Goal: Task Accomplishment & Management: Use online tool/utility

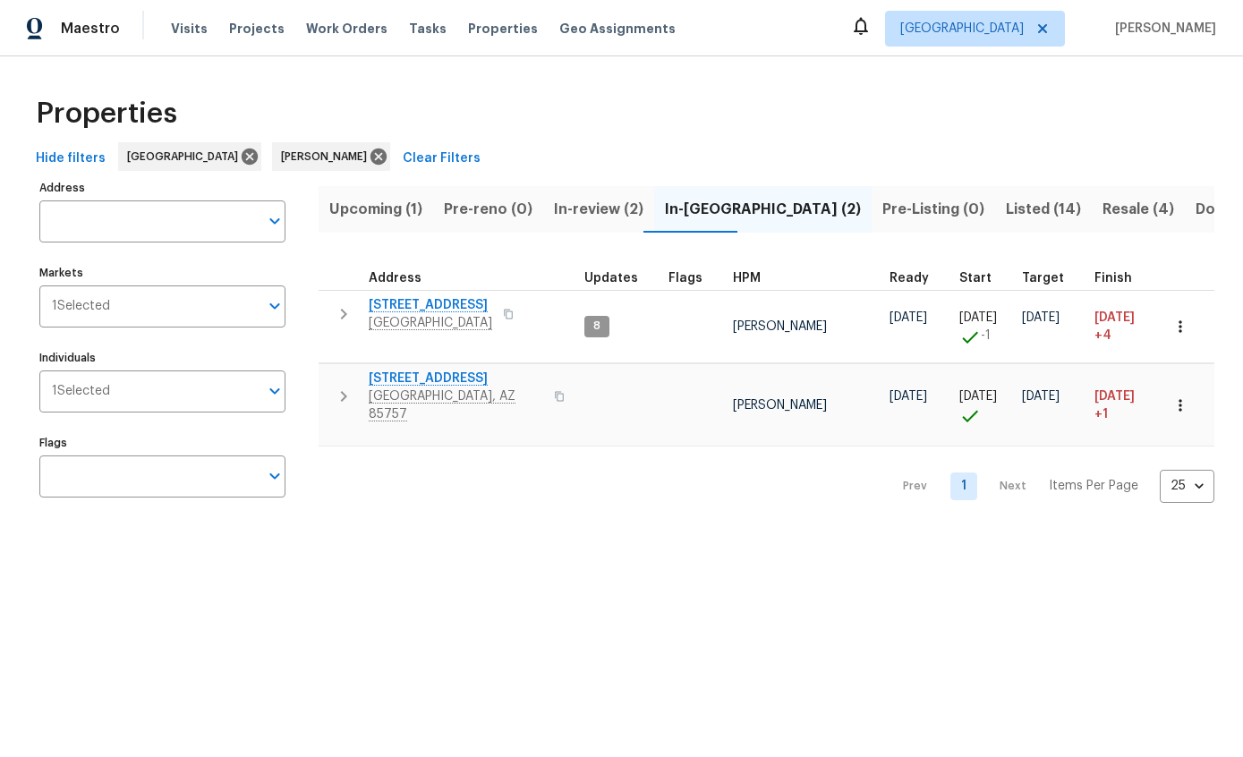
click at [1186, 308] on button "button" at bounding box center [1180, 326] width 39 height 39
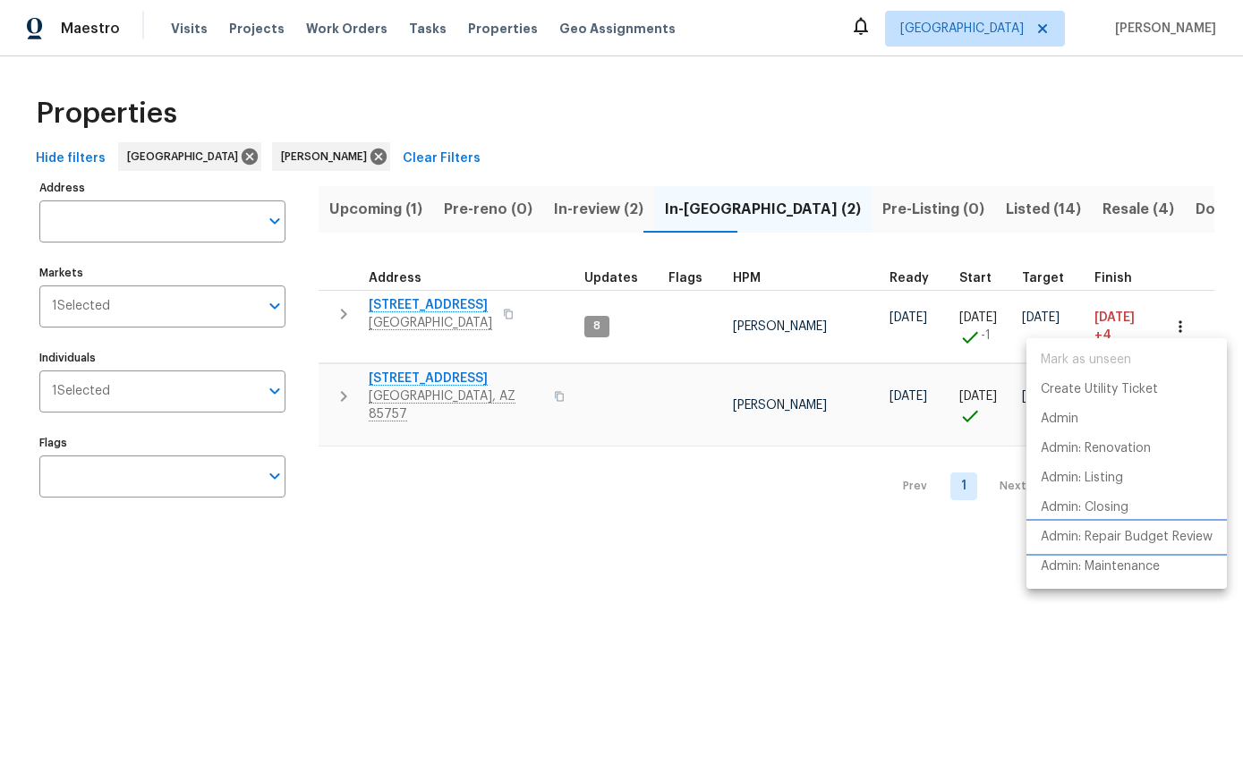
click at [1192, 540] on p "Admin: Repair Budget Review" at bounding box center [1127, 537] width 172 height 19
click at [353, 314] on div at bounding box center [621, 378] width 1243 height 757
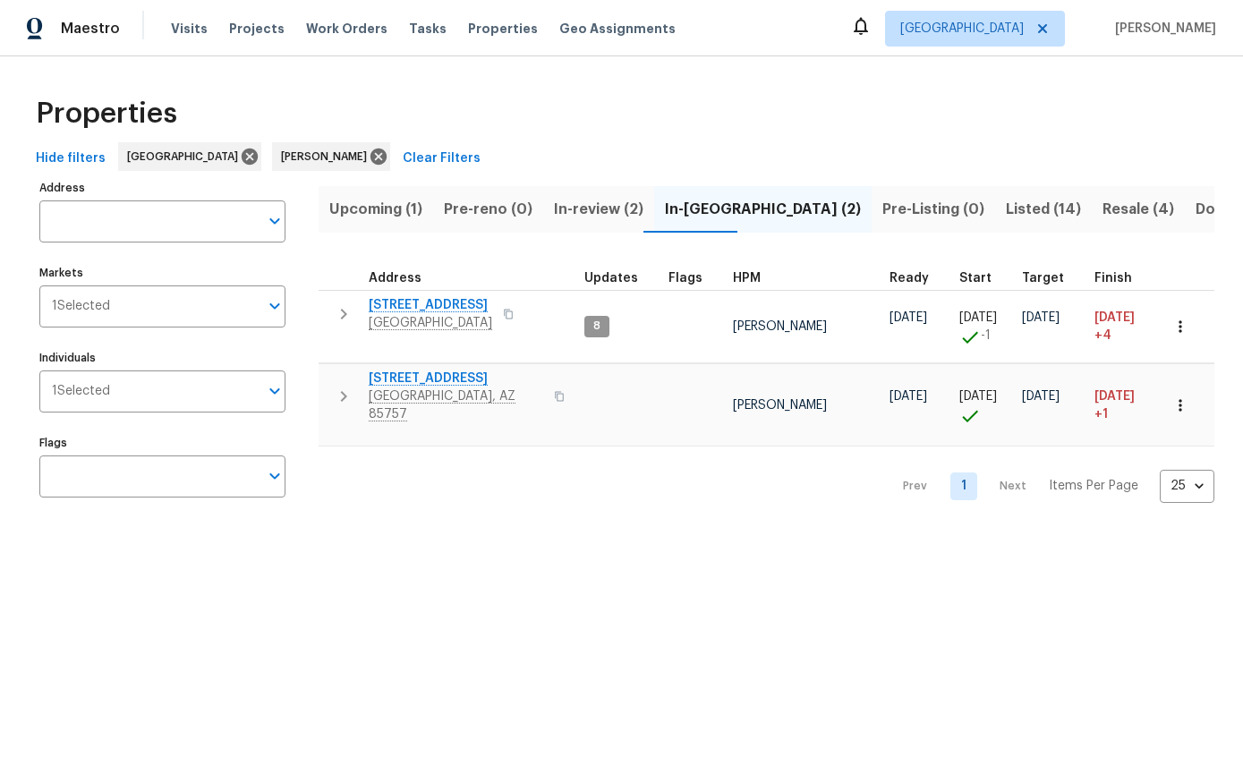
click at [345, 310] on icon "button" at bounding box center [343, 313] width 21 height 21
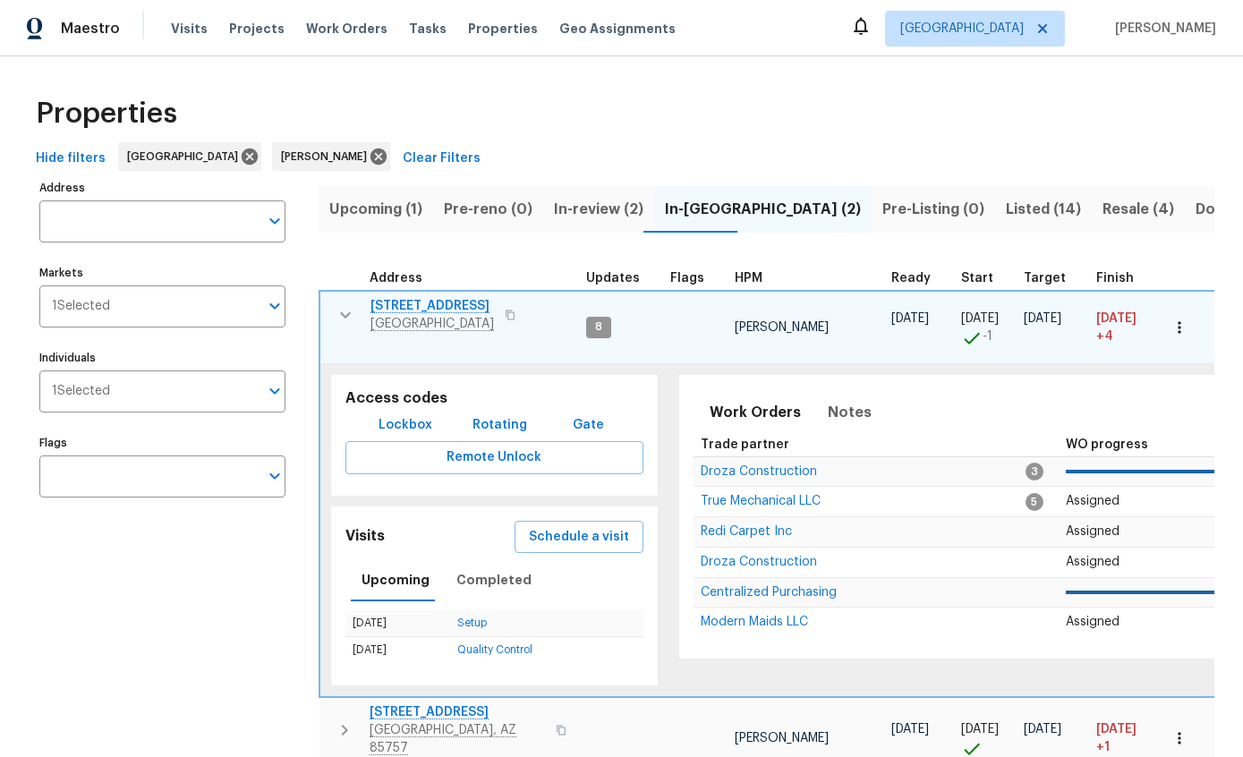
scroll to position [8, 0]
click at [72, 158] on span "Hide filters" at bounding box center [71, 159] width 70 height 22
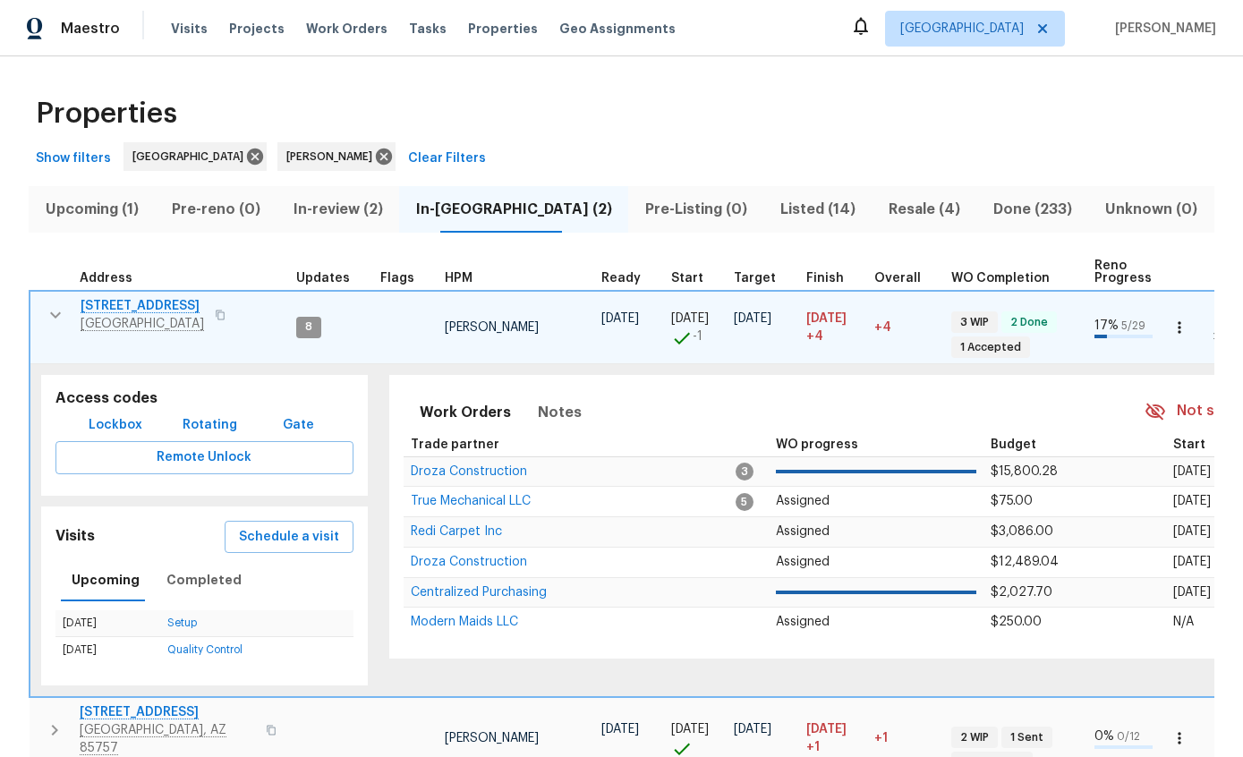
click at [64, 297] on button "button" at bounding box center [56, 315] width 36 height 36
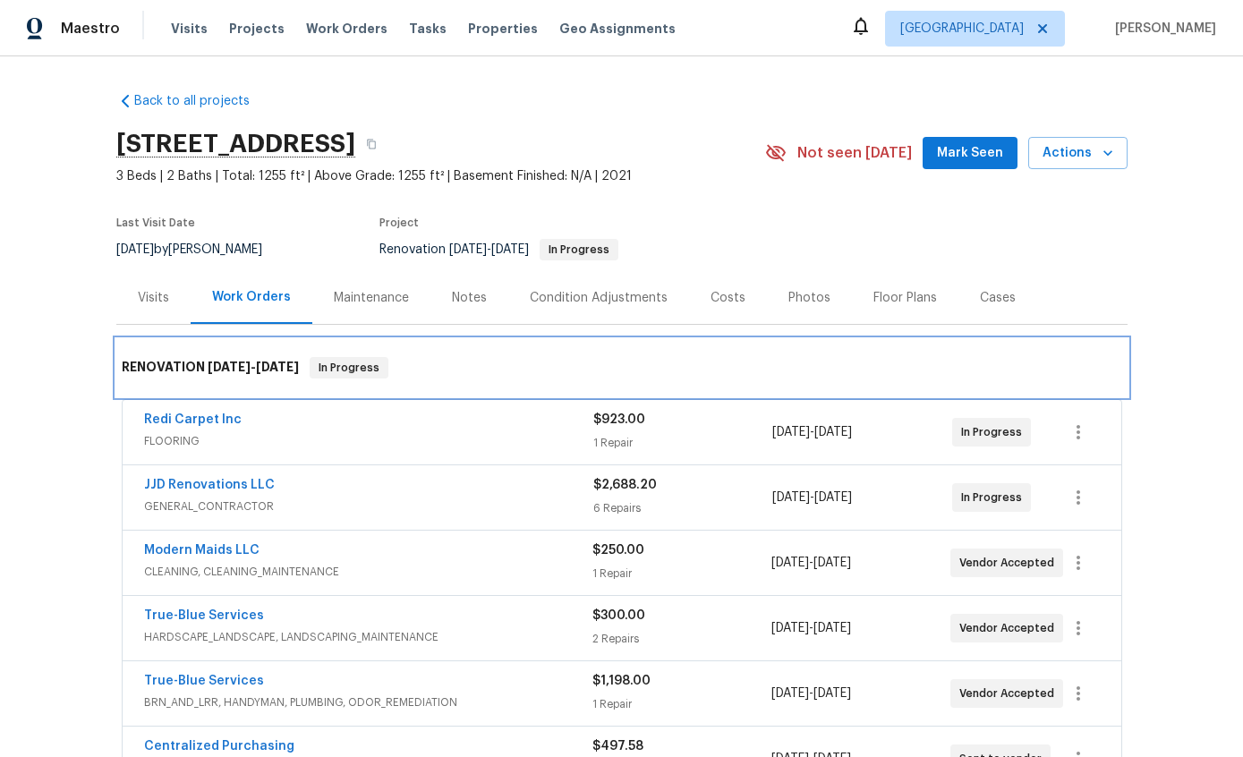
click at [846, 361] on div "RENOVATION 9/16/25 - 9/20/25 In Progress" at bounding box center [622, 367] width 1000 height 21
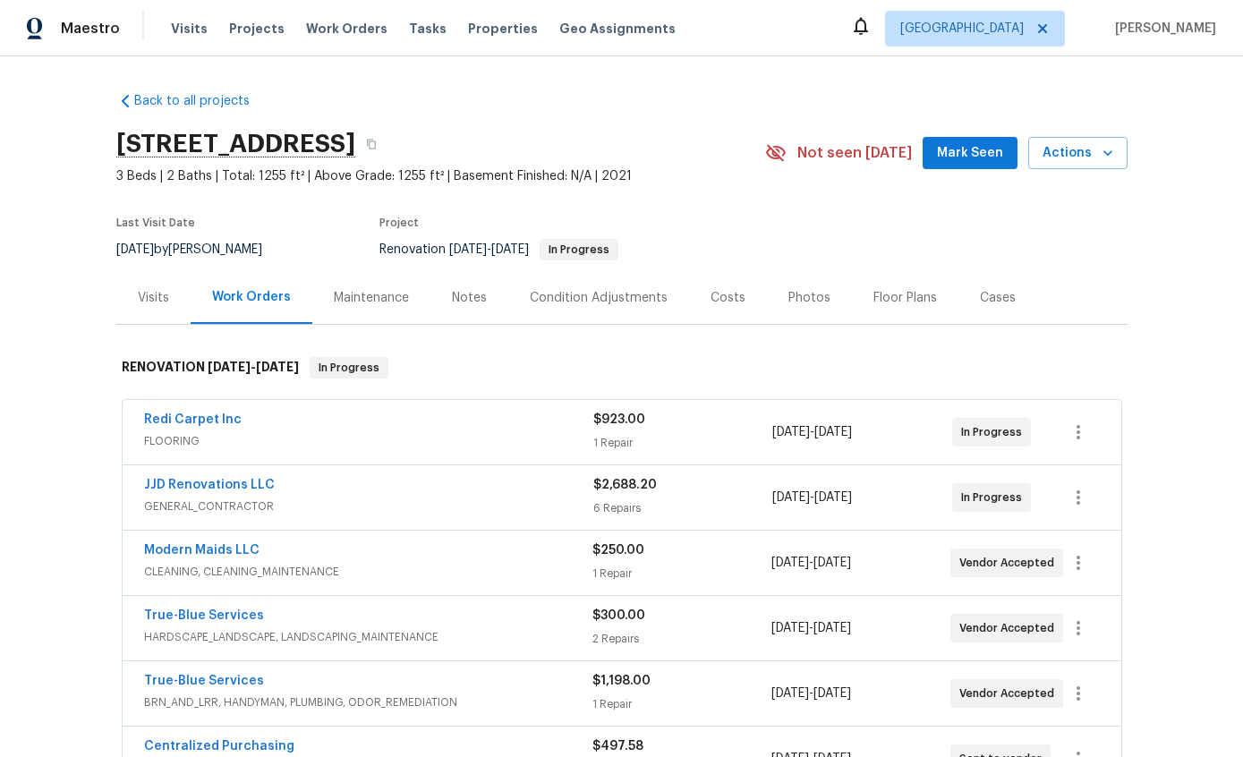
click at [727, 302] on div "Costs" at bounding box center [728, 298] width 35 height 18
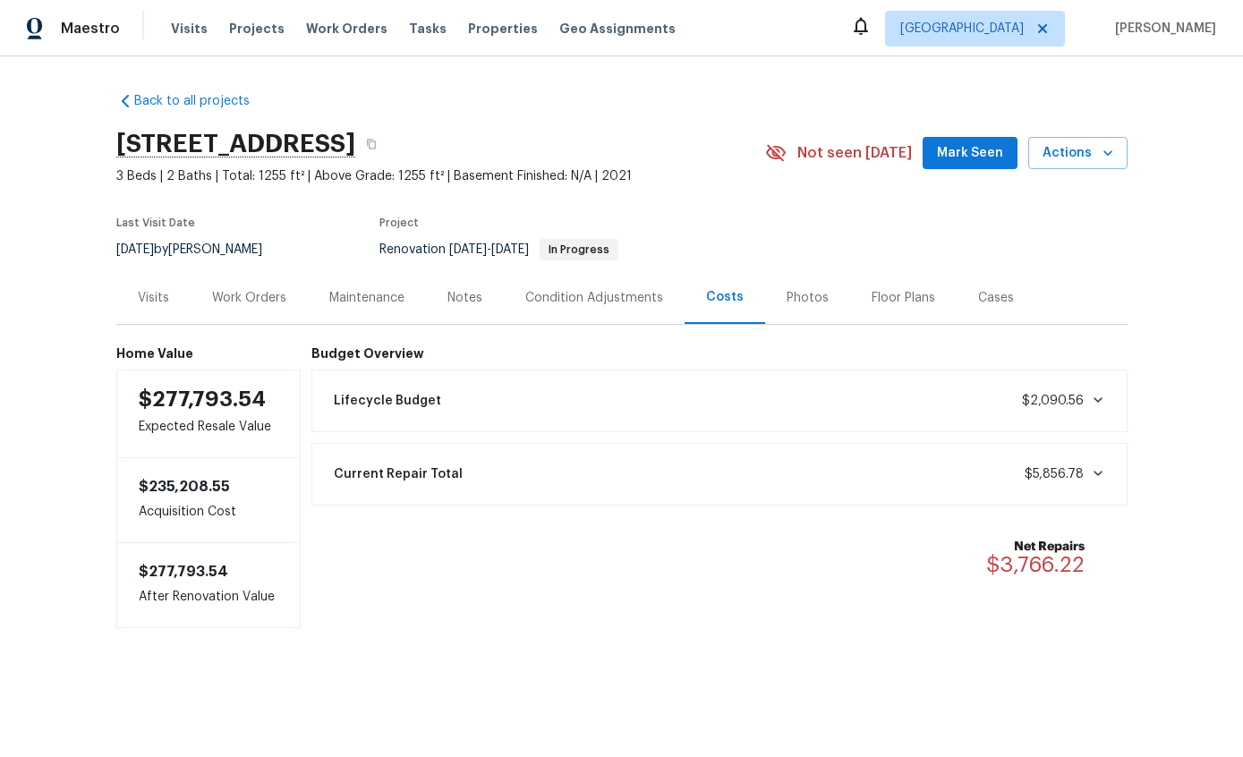
click at [459, 289] on div "Notes" at bounding box center [464, 298] width 35 height 18
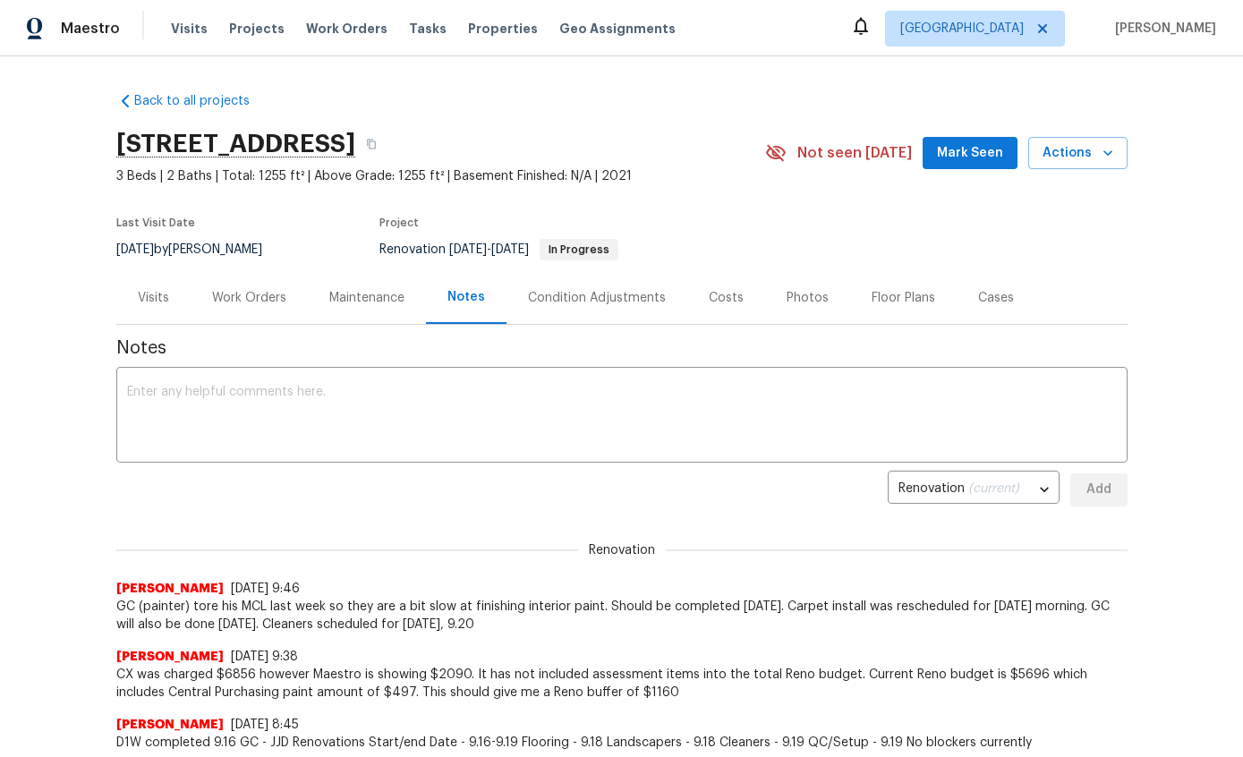
click at [243, 313] on div "Work Orders" at bounding box center [249, 297] width 117 height 53
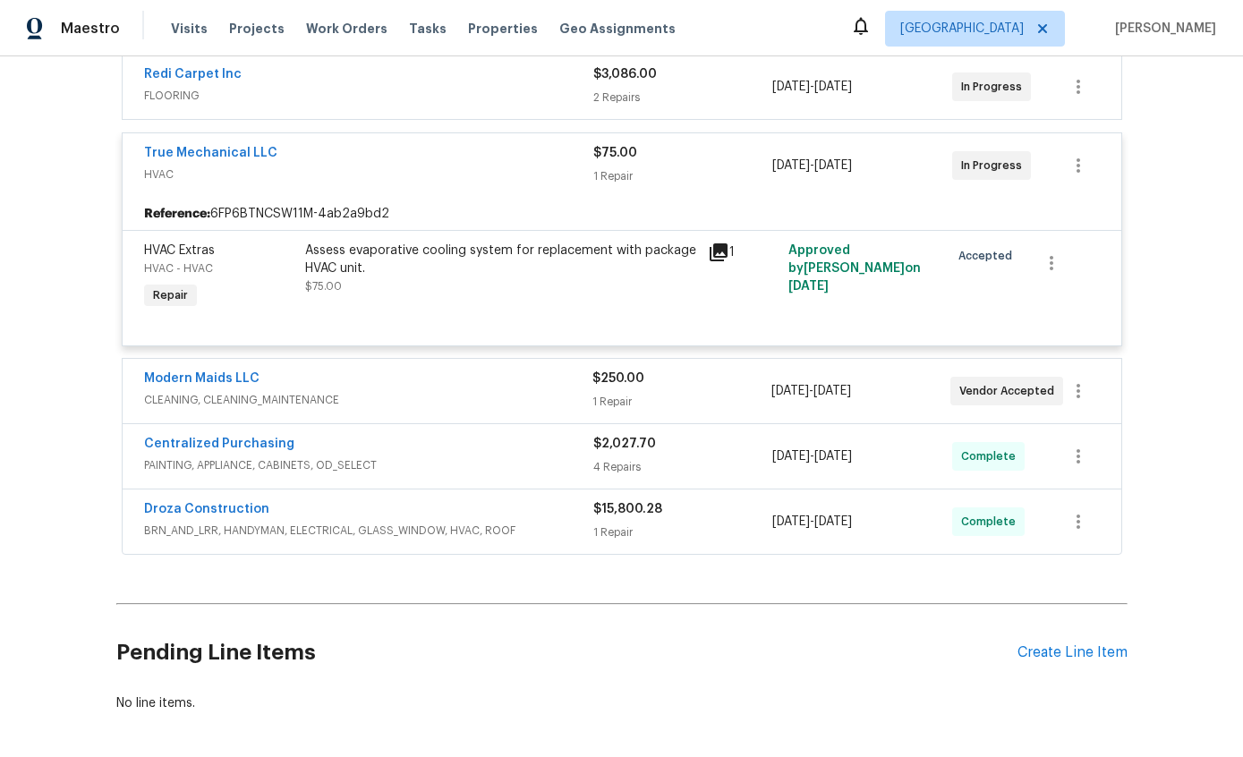
scroll to position [400, 0]
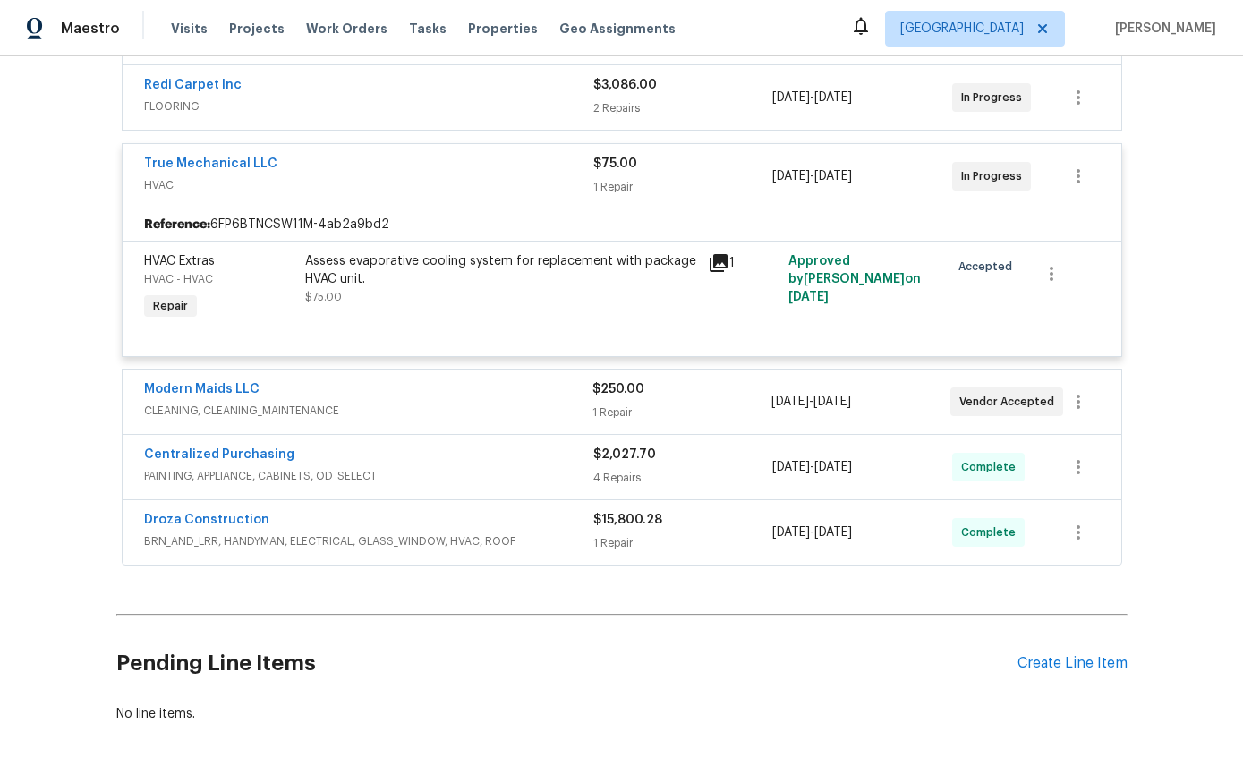
click at [620, 195] on div "1 Repair" at bounding box center [683, 187] width 180 height 18
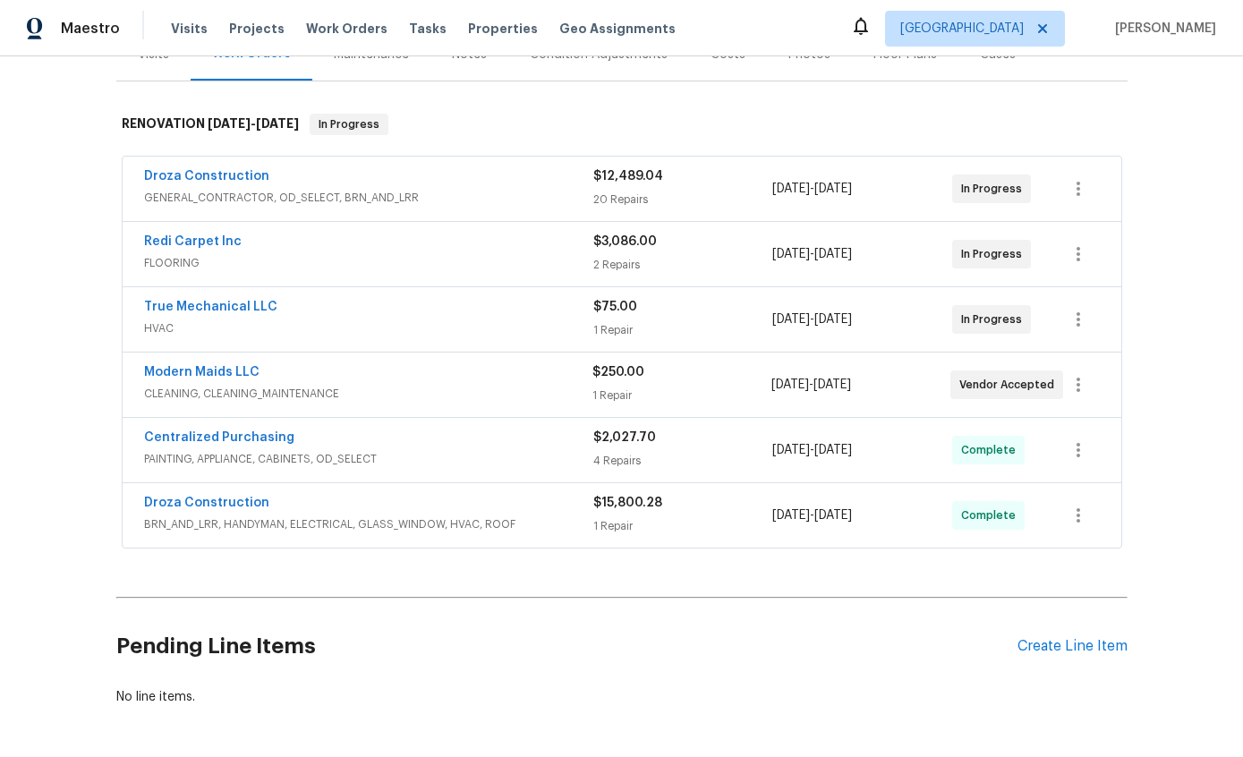
scroll to position [242, 0]
click at [432, 303] on div "True Mechanical LLC" at bounding box center [368, 310] width 449 height 21
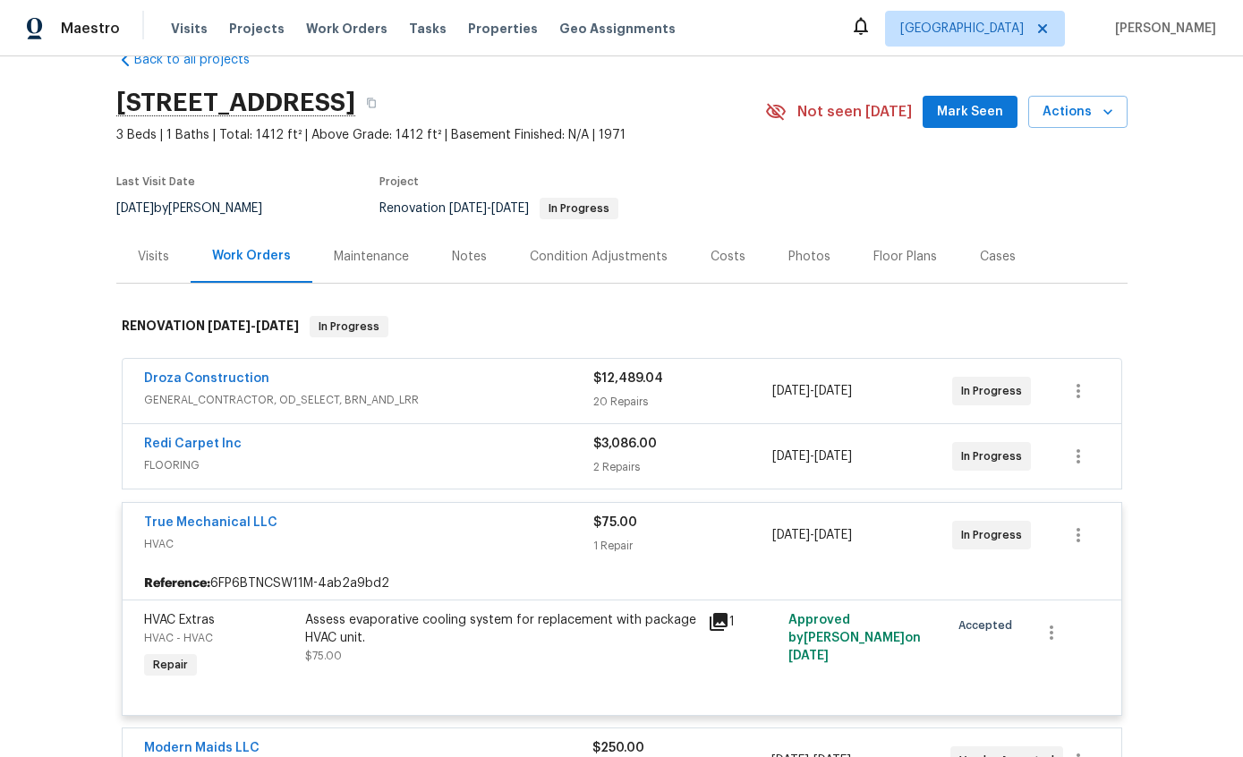
scroll to position [48, 0]
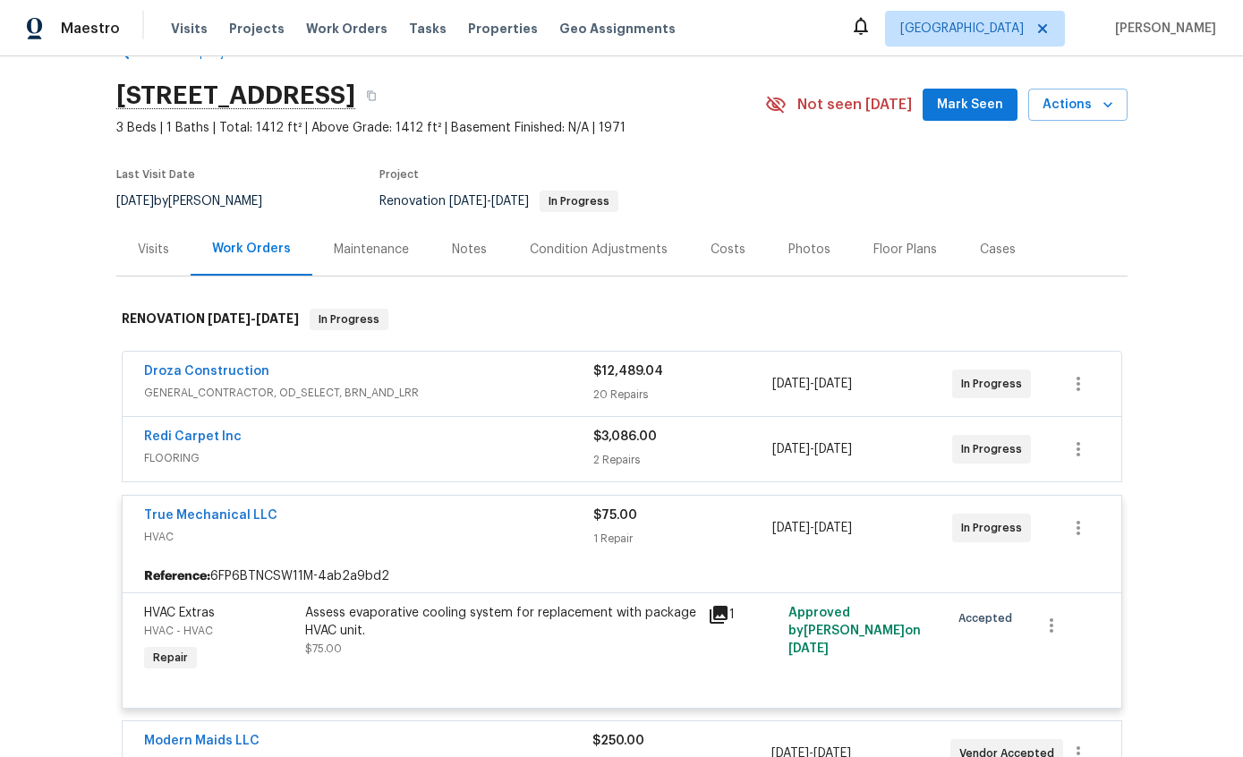
click at [719, 252] on div "Costs" at bounding box center [728, 250] width 35 height 18
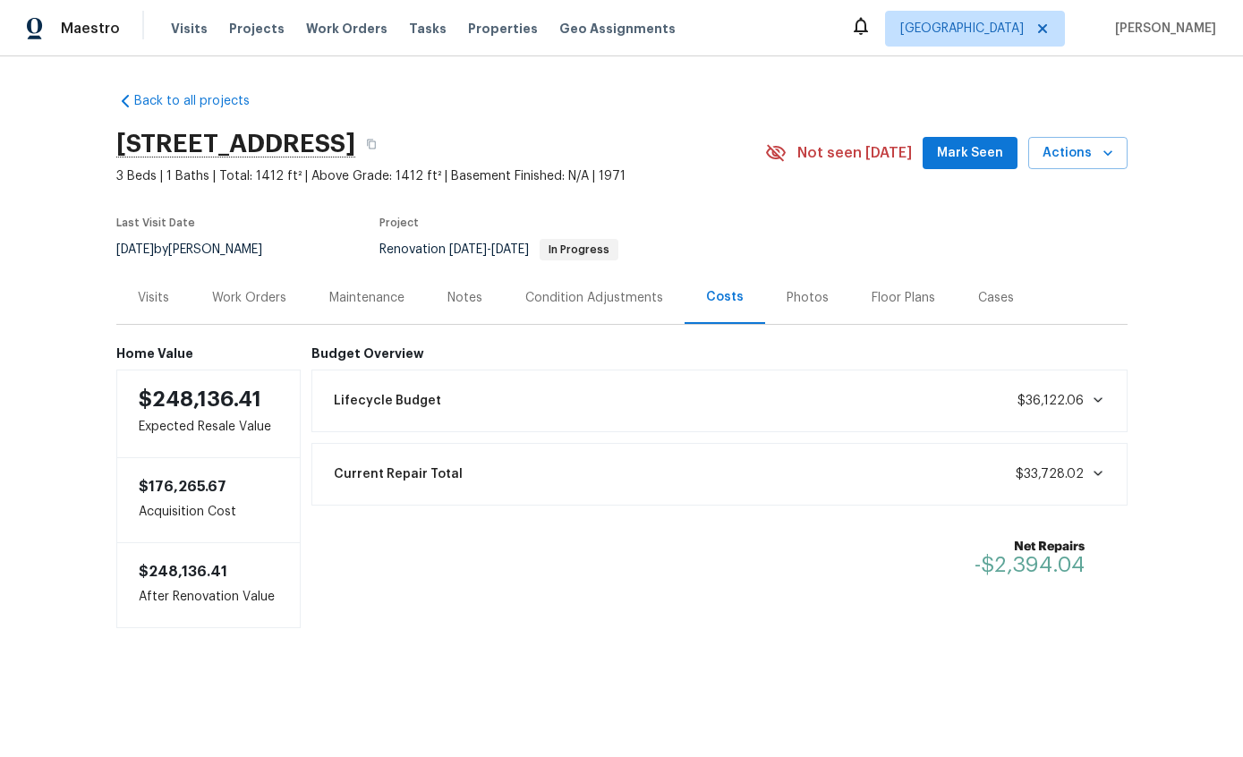
click at [249, 300] on div "Work Orders" at bounding box center [249, 298] width 74 height 18
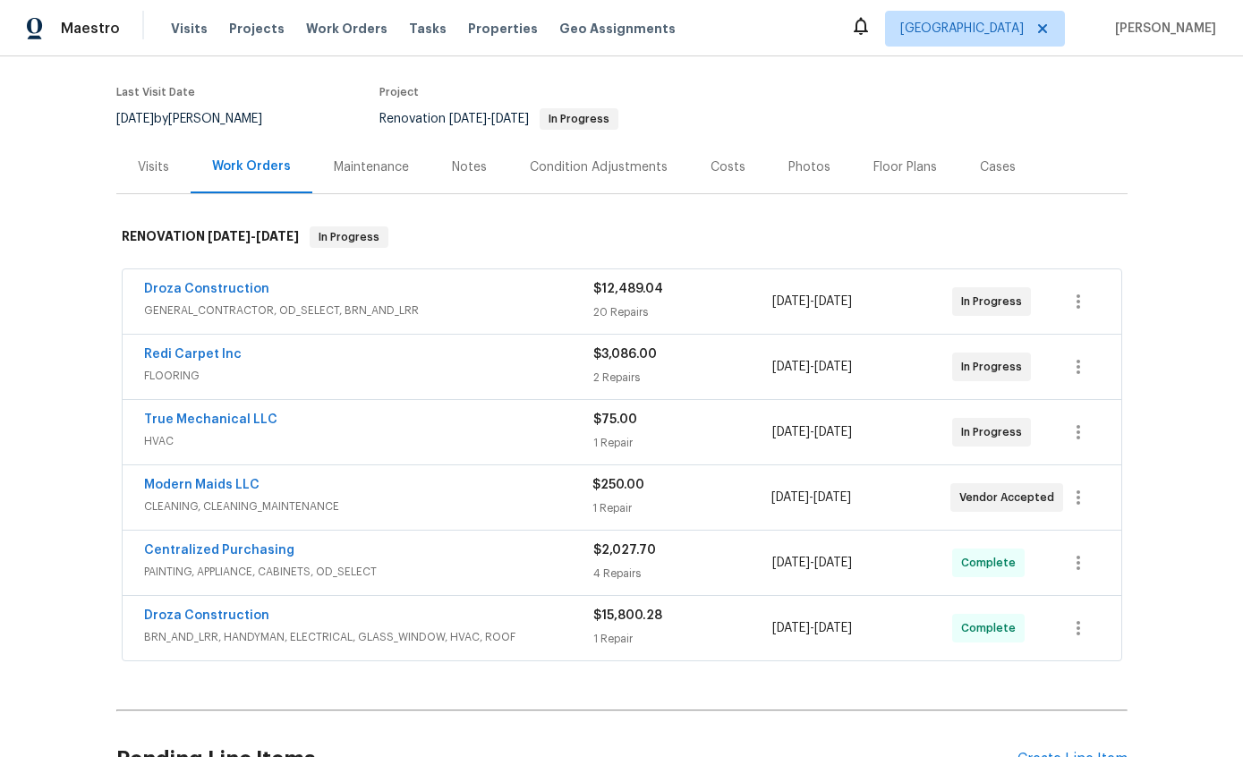
scroll to position [144, 0]
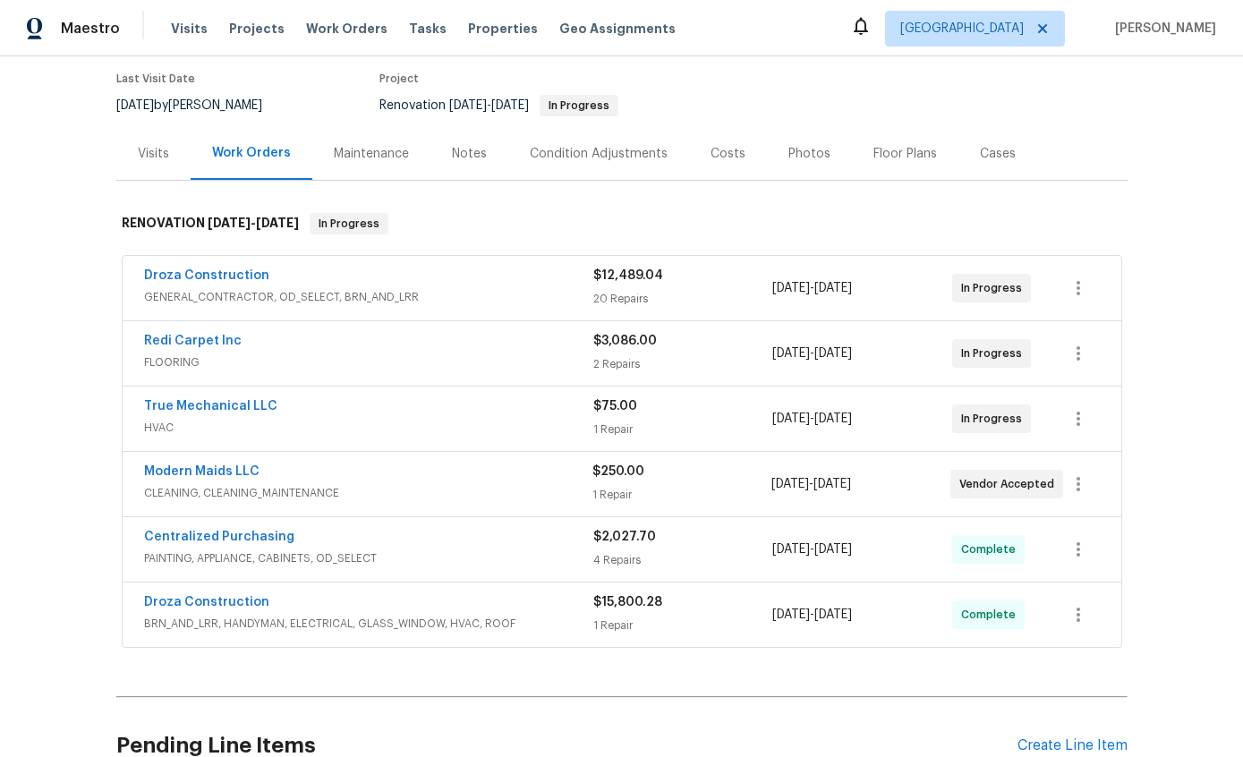
click at [388, 430] on span "HVAC" at bounding box center [368, 428] width 449 height 18
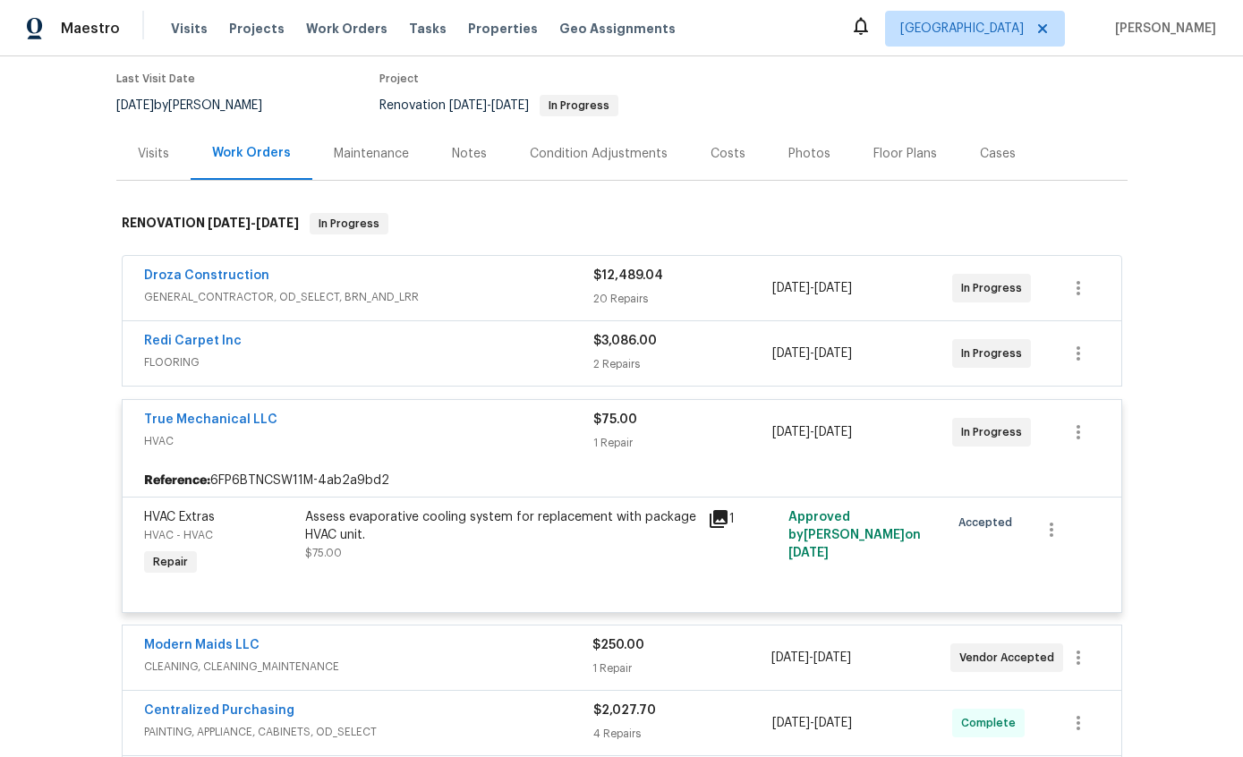
click at [228, 419] on link "True Mechanical LLC" at bounding box center [210, 419] width 133 height 13
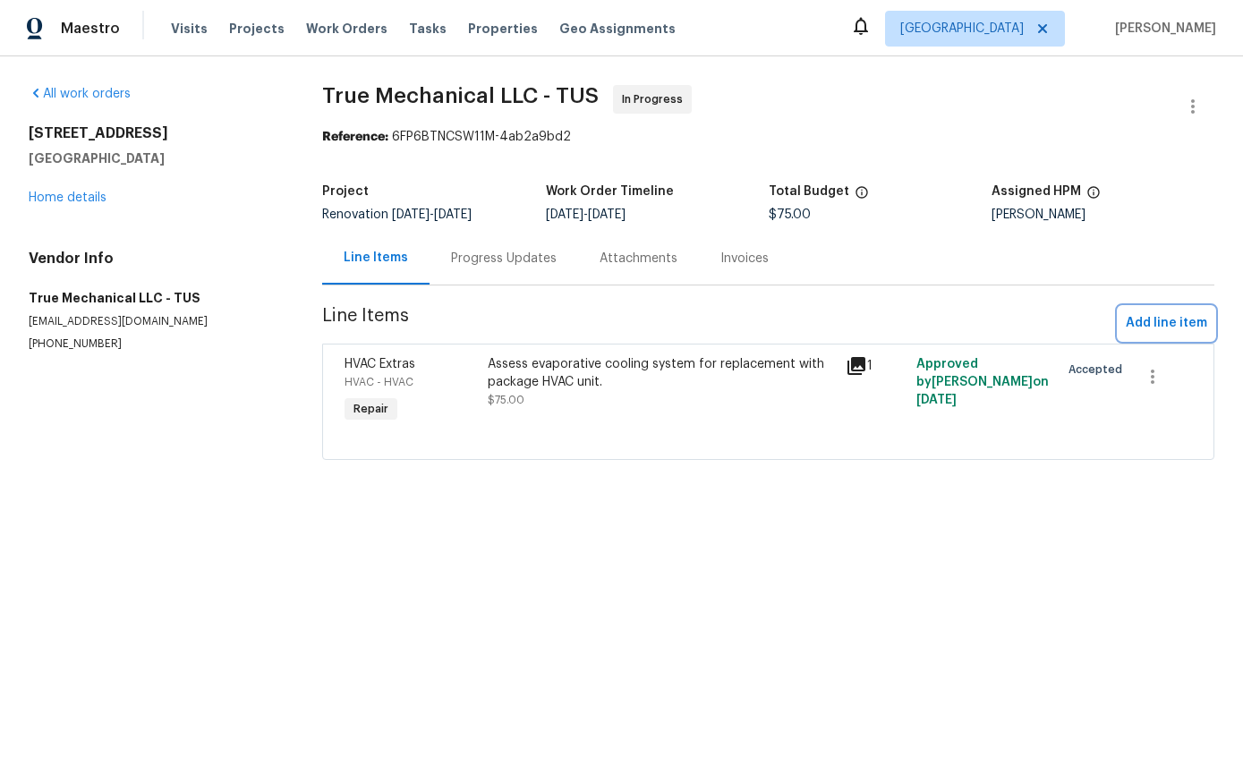
click at [1165, 323] on span "Add line item" at bounding box center [1166, 323] width 81 height 22
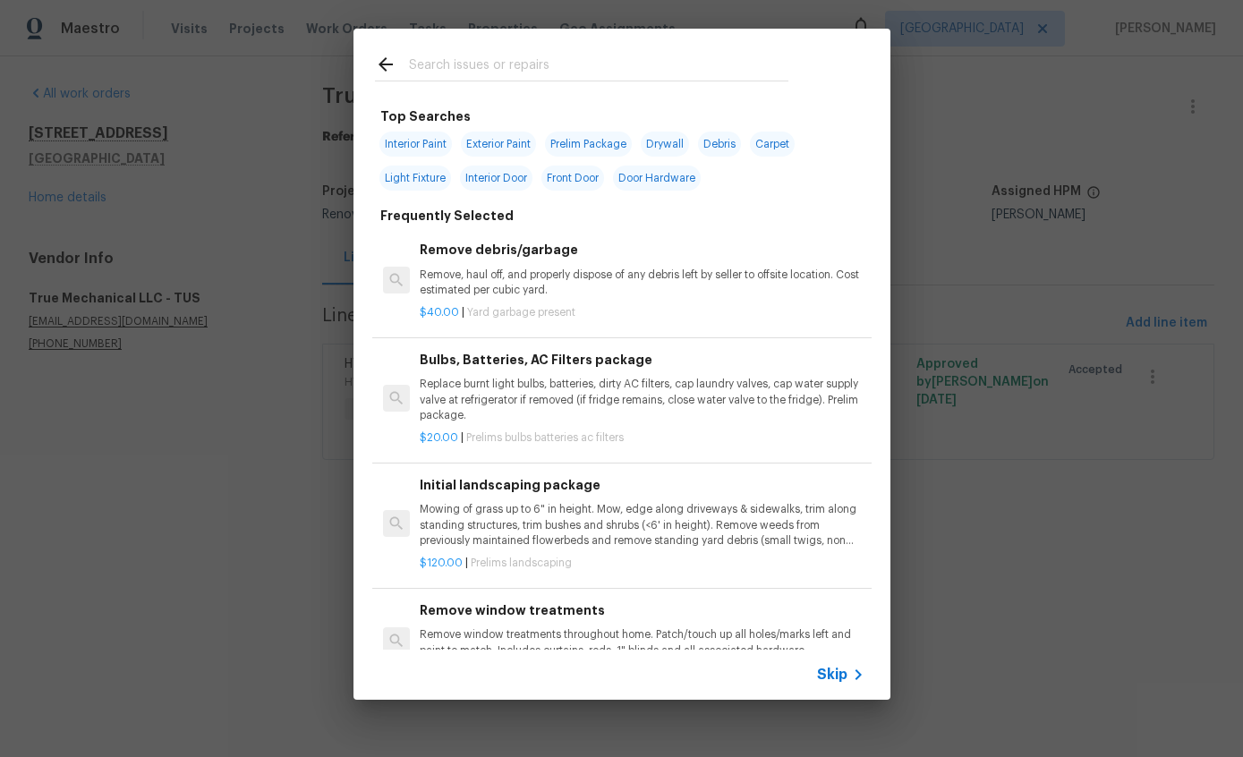
click at [681, 64] on input "text" at bounding box center [598, 67] width 379 height 27
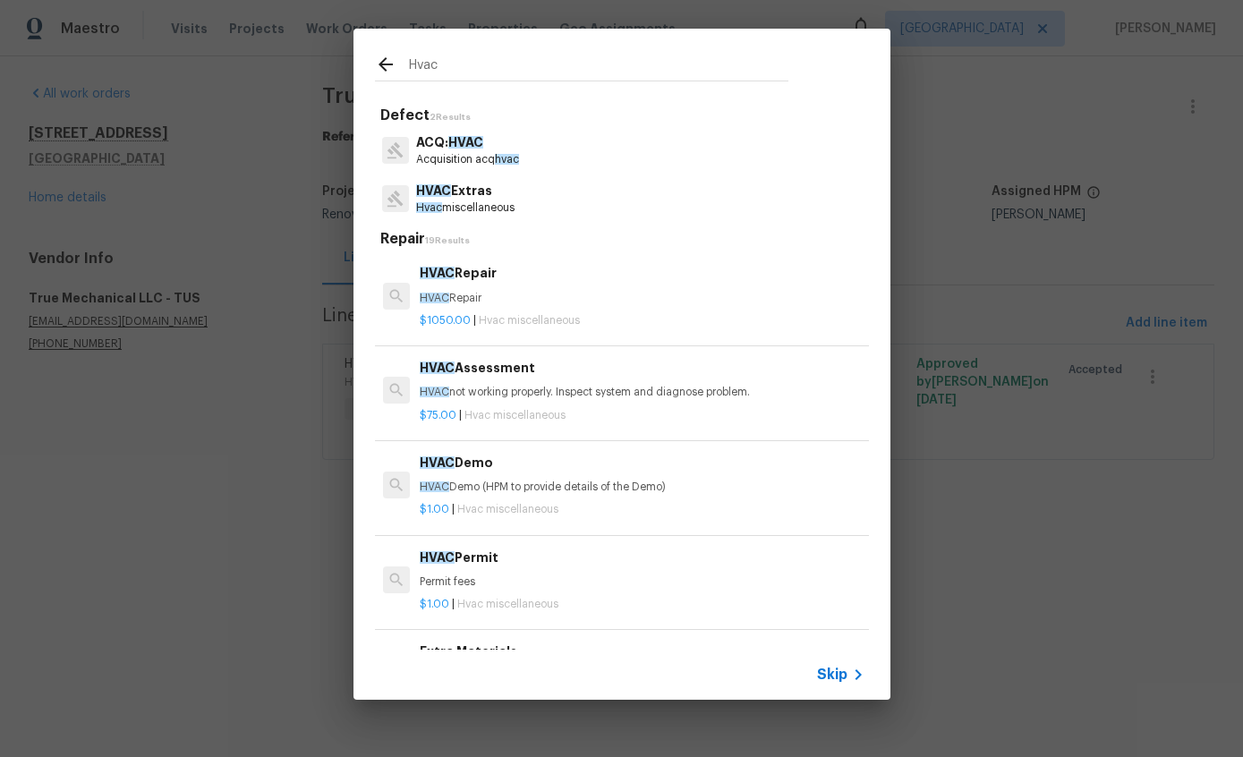
type input "HVAC"
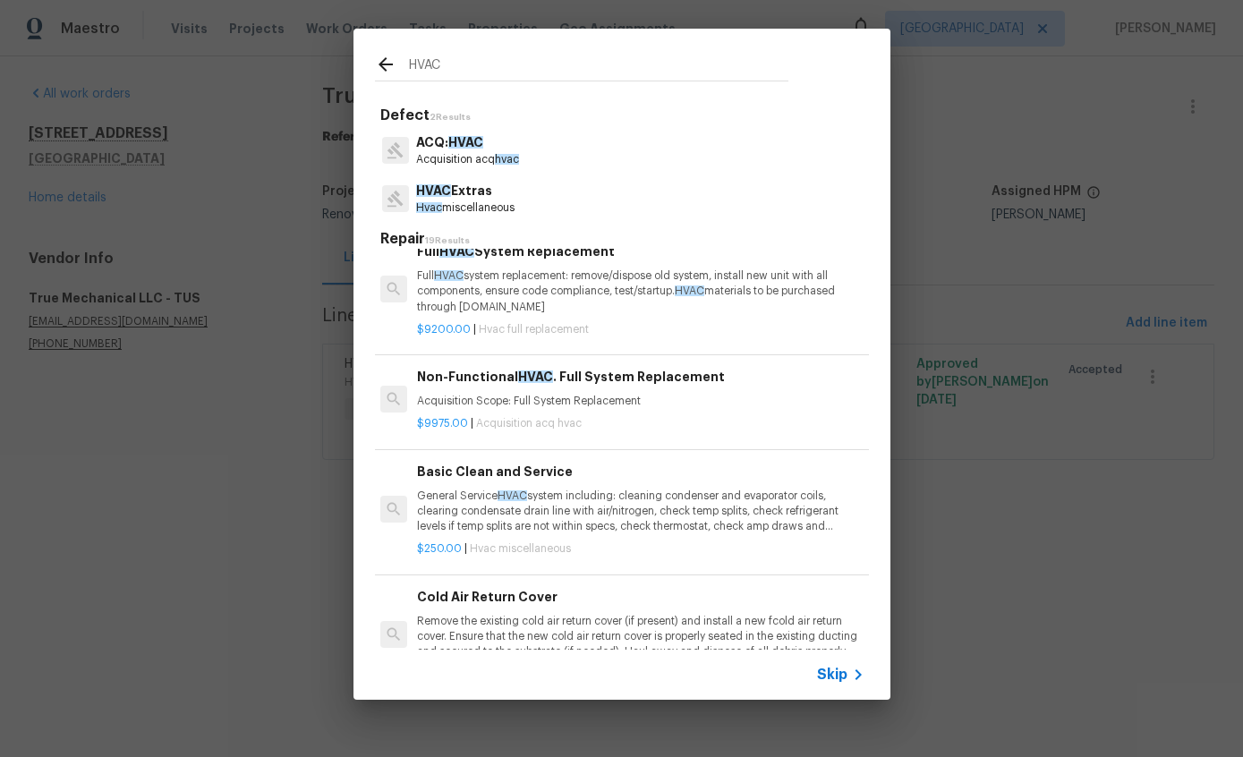
scroll to position [495, 3]
click at [632, 387] on div "Non-Functional HVAC . Full System Replacement Acquisition Scope: Full System Re…" at bounding box center [639, 388] width 444 height 43
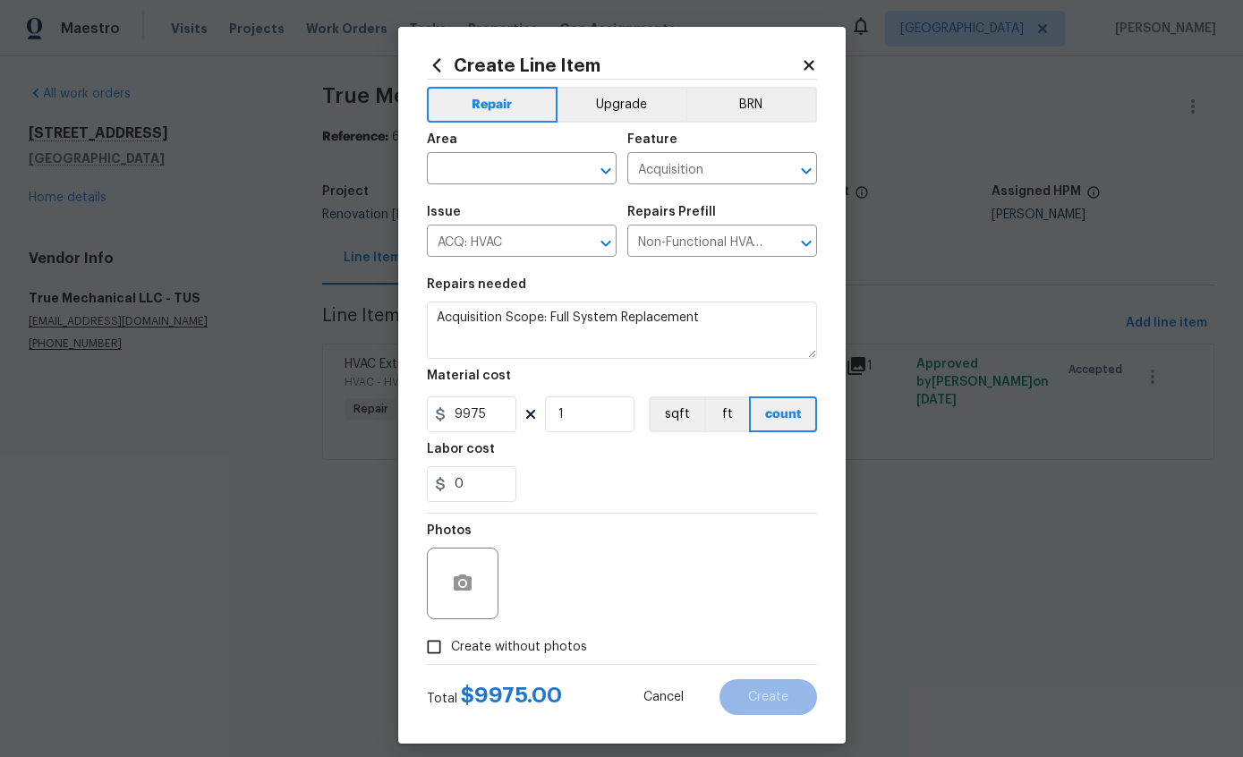
click at [495, 155] on div "Area" at bounding box center [522, 144] width 190 height 23
click at [505, 169] on input "text" at bounding box center [497, 171] width 140 height 28
click at [514, 216] on li "HVAC" at bounding box center [522, 212] width 190 height 30
type input "HVAC"
click at [748, 183] on input "Acquisition" at bounding box center [697, 171] width 140 height 28
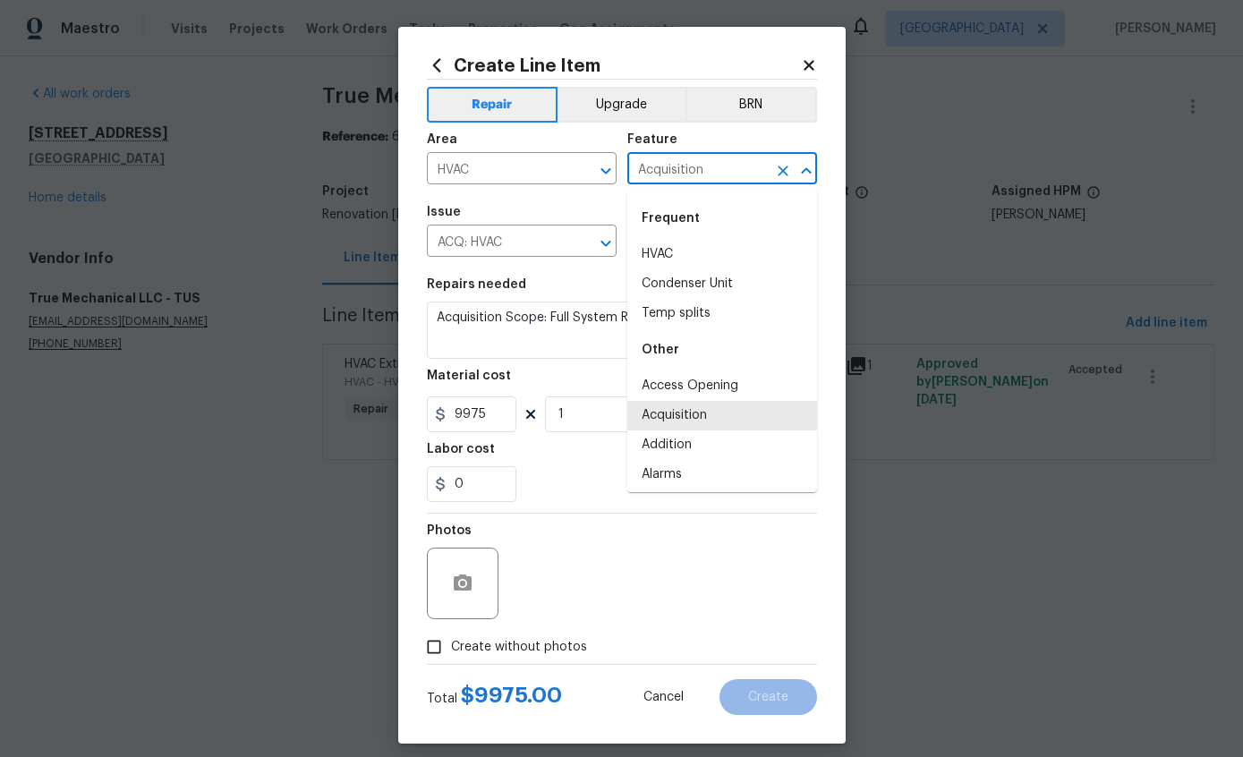
click at [676, 270] on li "Condenser Unit" at bounding box center [722, 284] width 190 height 30
type input "Condenser Unit"
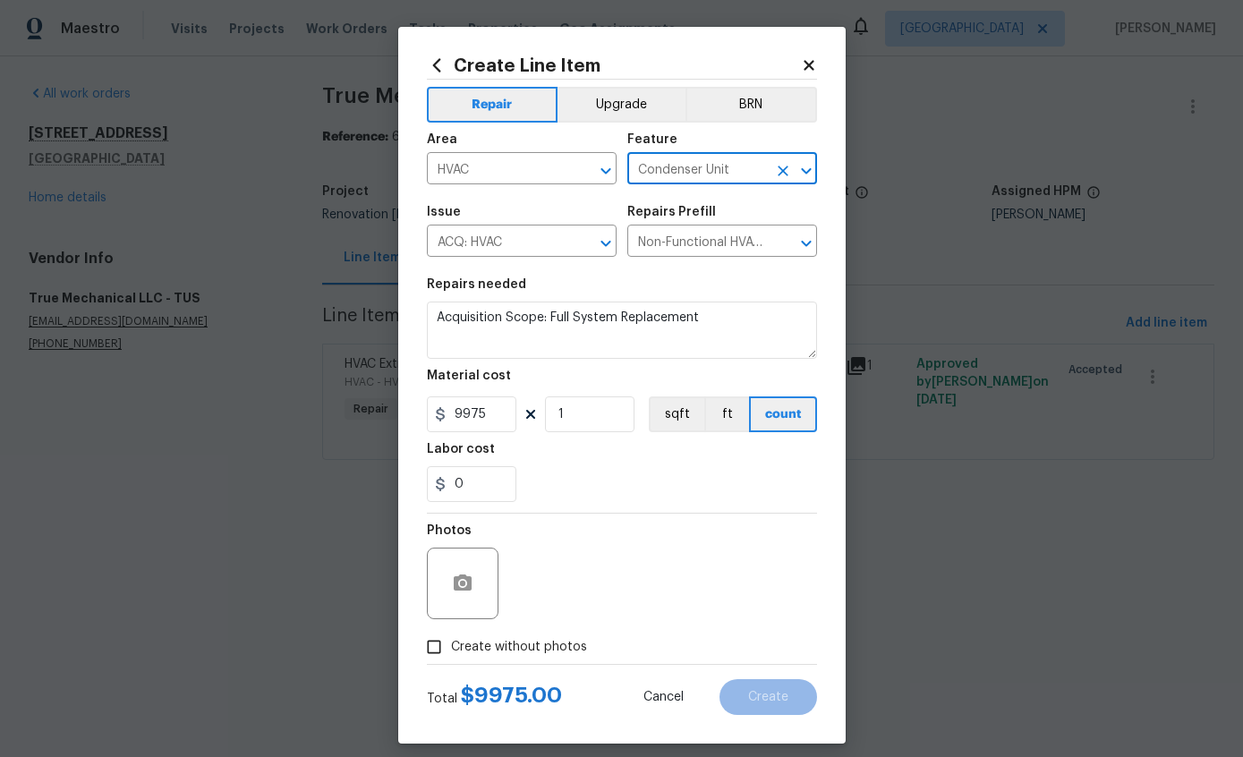
click at [552, 243] on input "ACQ: HVAC" at bounding box center [497, 243] width 140 height 28
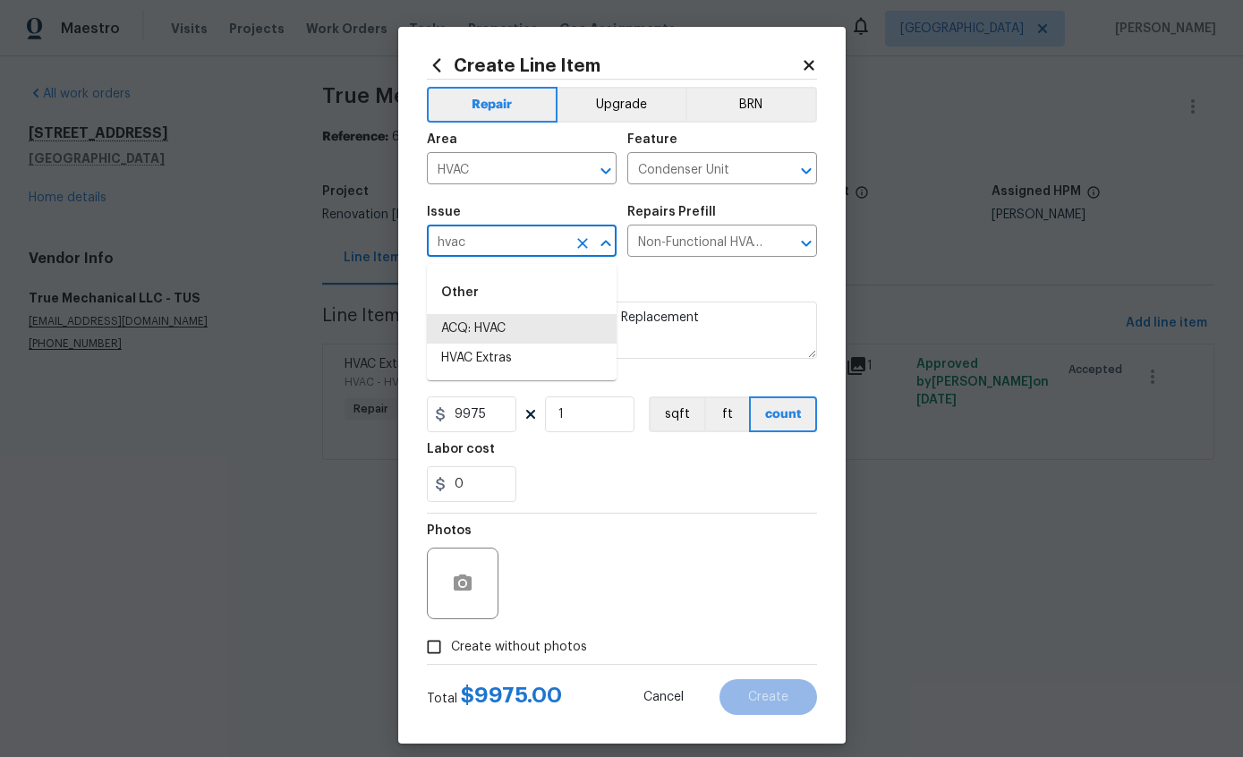
click at [507, 366] on li "HVAC Extras" at bounding box center [522, 359] width 190 height 30
type input "HVAC Extras"
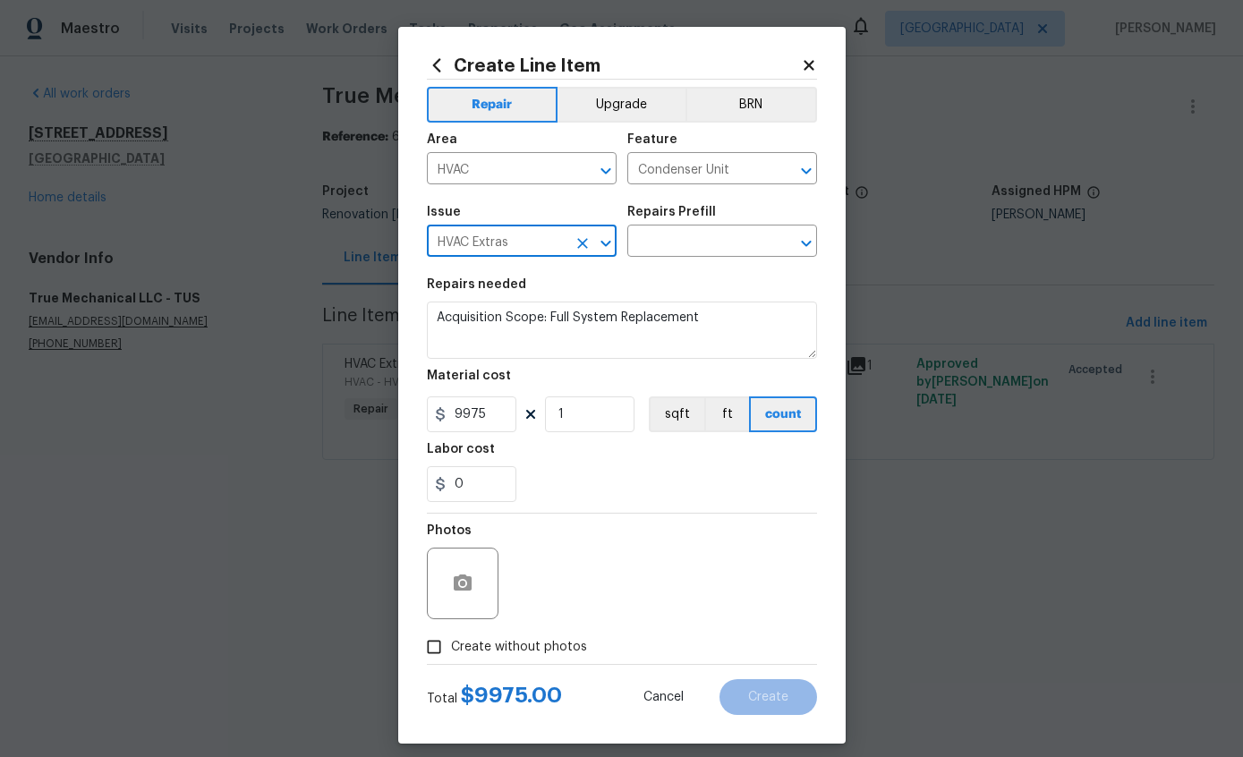
click at [709, 257] on input "text" at bounding box center [697, 243] width 140 height 28
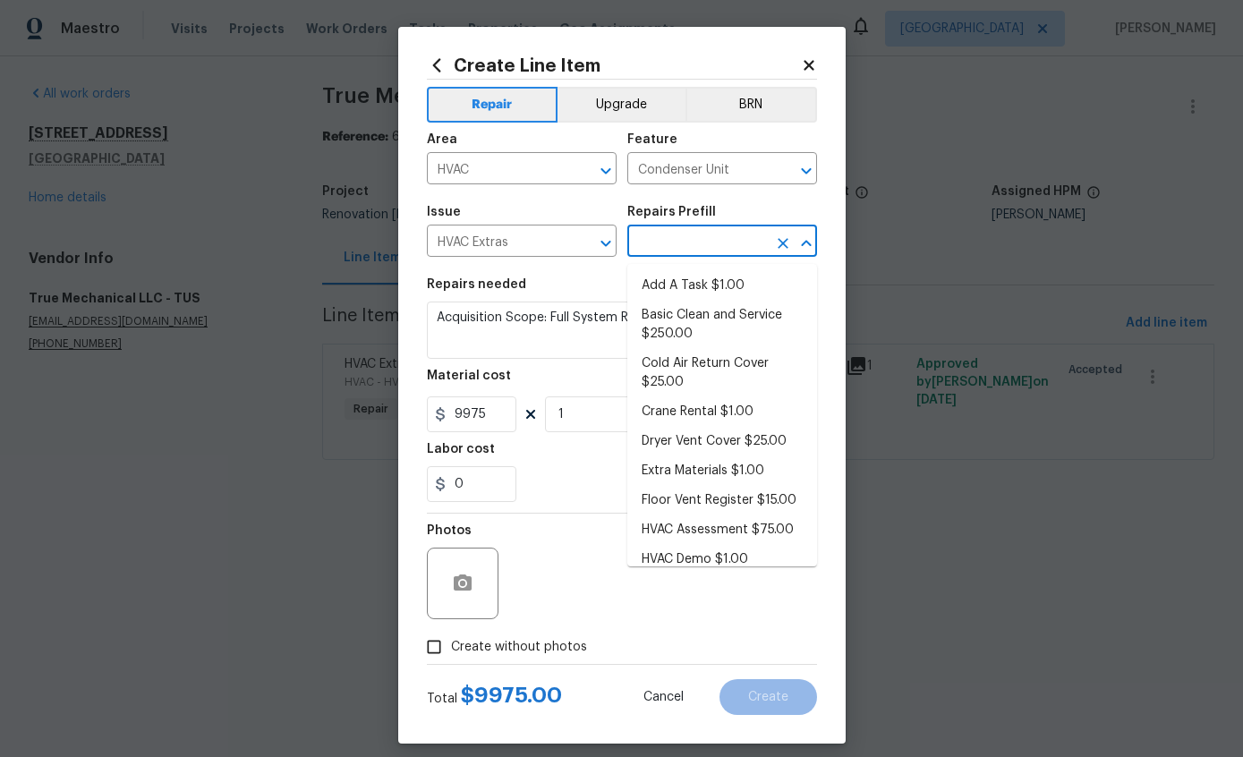
scroll to position [0, 0]
click at [734, 285] on li "Add A Task $1.00" at bounding box center [722, 286] width 190 height 30
type input "Add A Task $1.00"
type input "HVAC"
type textarea "HPM to detail"
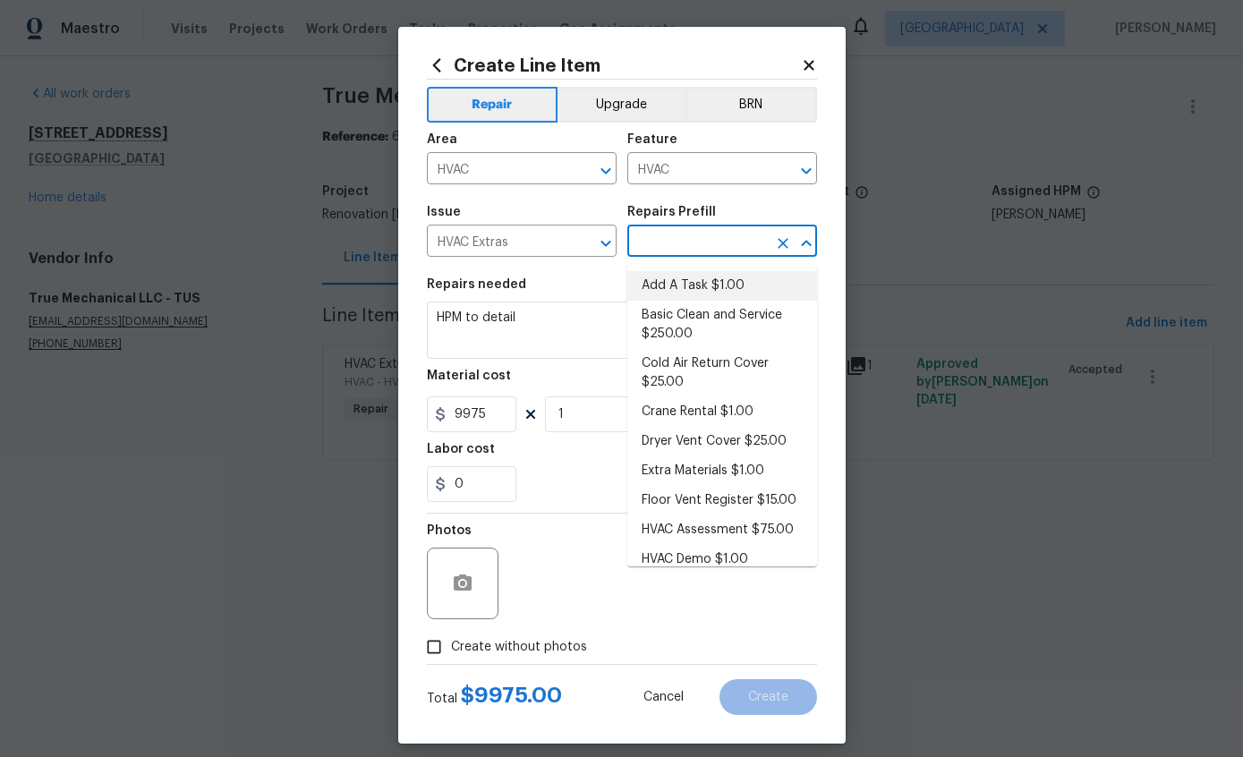
type input "Add A Task $1.00"
type input "1"
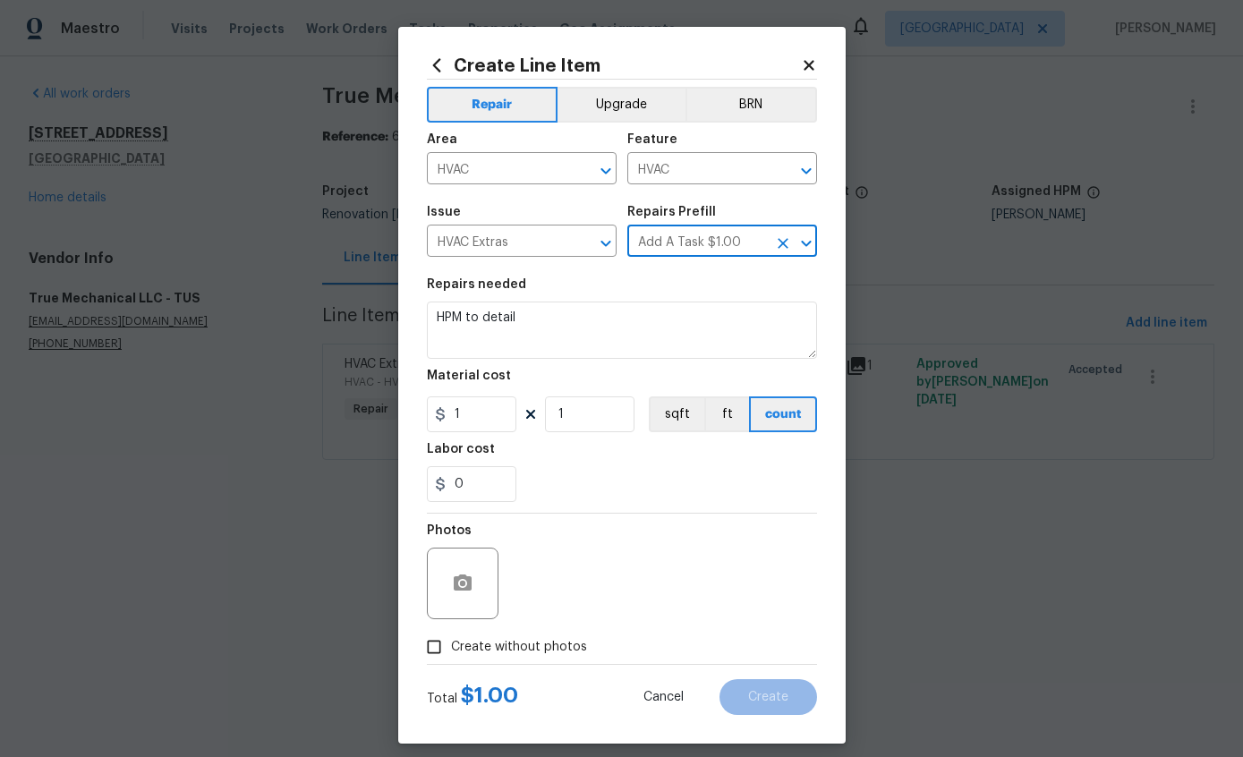
click at [582, 250] on icon "Clear" at bounding box center [583, 243] width 18 height 18
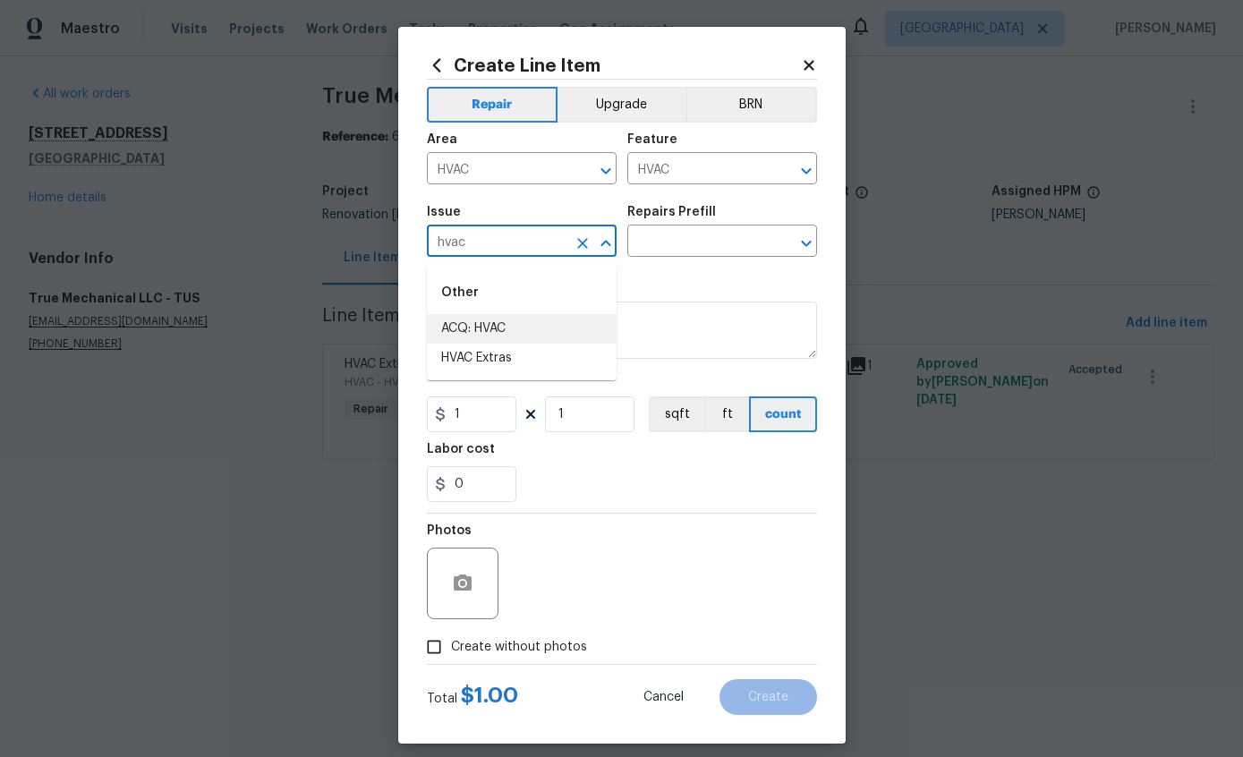
click at [489, 325] on li "ACQ: HVAC" at bounding box center [522, 329] width 190 height 30
type input "ACQ: HVAC"
click at [666, 246] on input "text" at bounding box center [697, 243] width 140 height 28
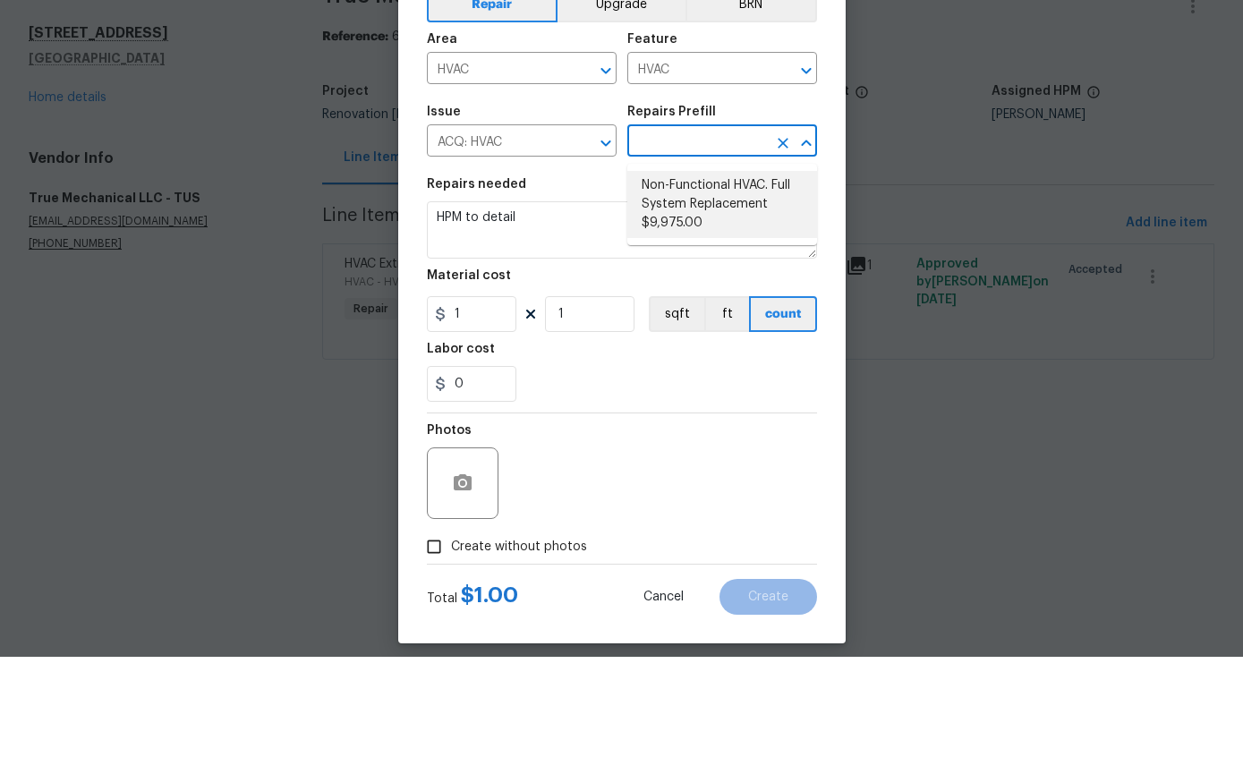
click at [741, 271] on li "Non-Functional HVAC. Full System Replacement $9,975.00" at bounding box center [722, 304] width 190 height 67
type input "Non-Functional HVAC. Full System Replacement $9,975.00"
type input "Acquisition"
type textarea "Acquisition Scope: Full System Replacement"
type input "Non-Functional HVAC. Full System Replacement $9,975.00"
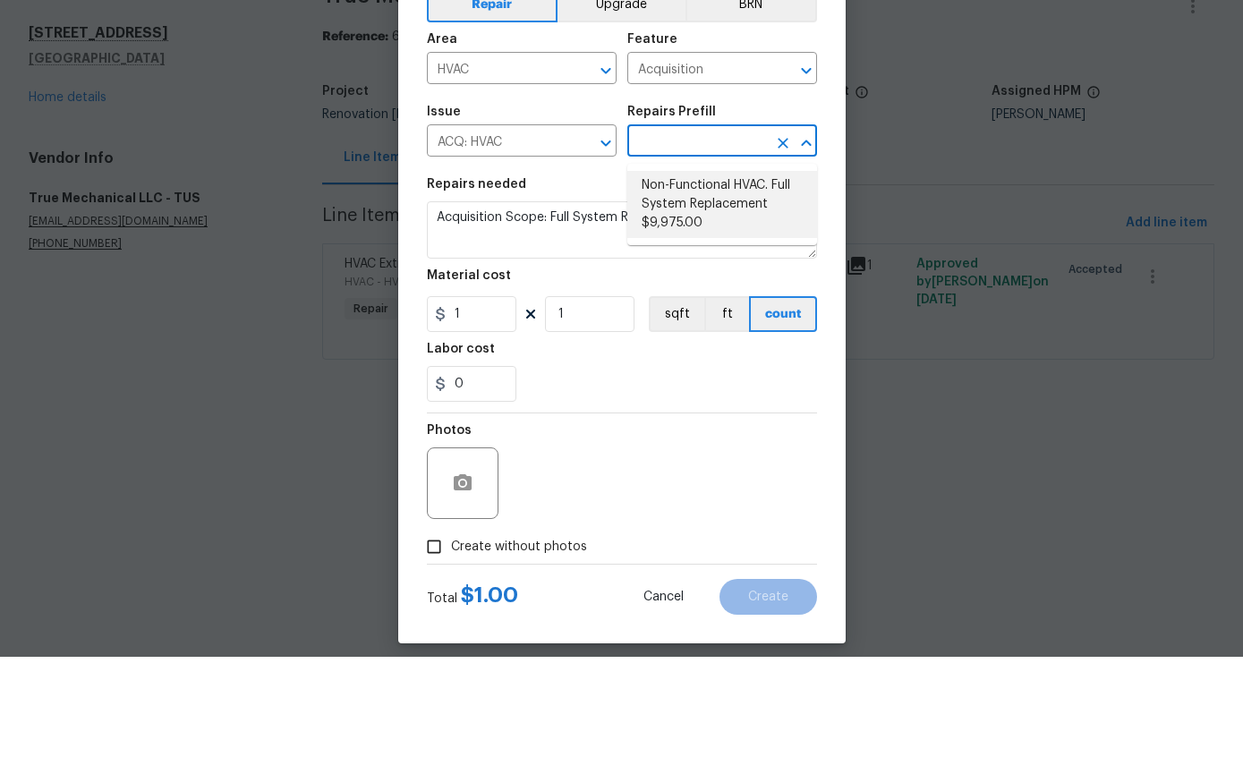
type input "9975"
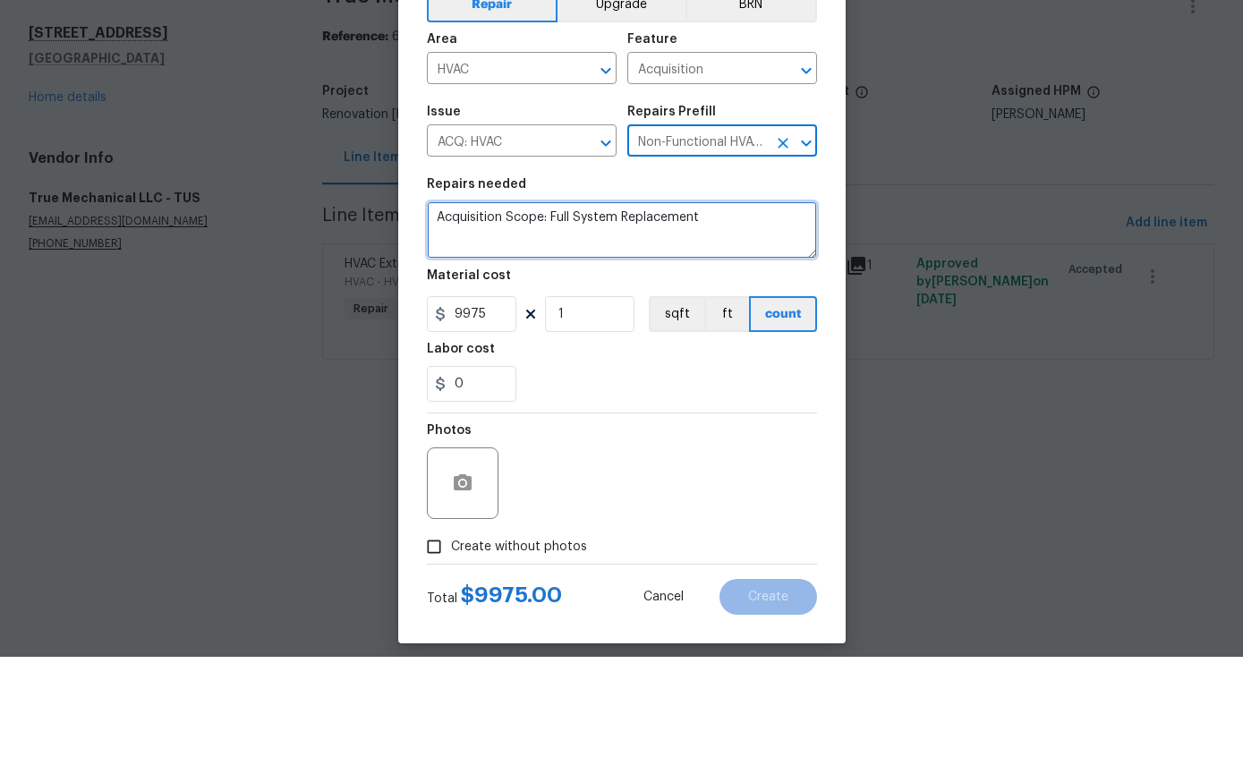
click at [547, 302] on textarea "Acquisition Scope: Full System Replacement" at bounding box center [622, 330] width 390 height 57
type textarea "Full System Replacement"
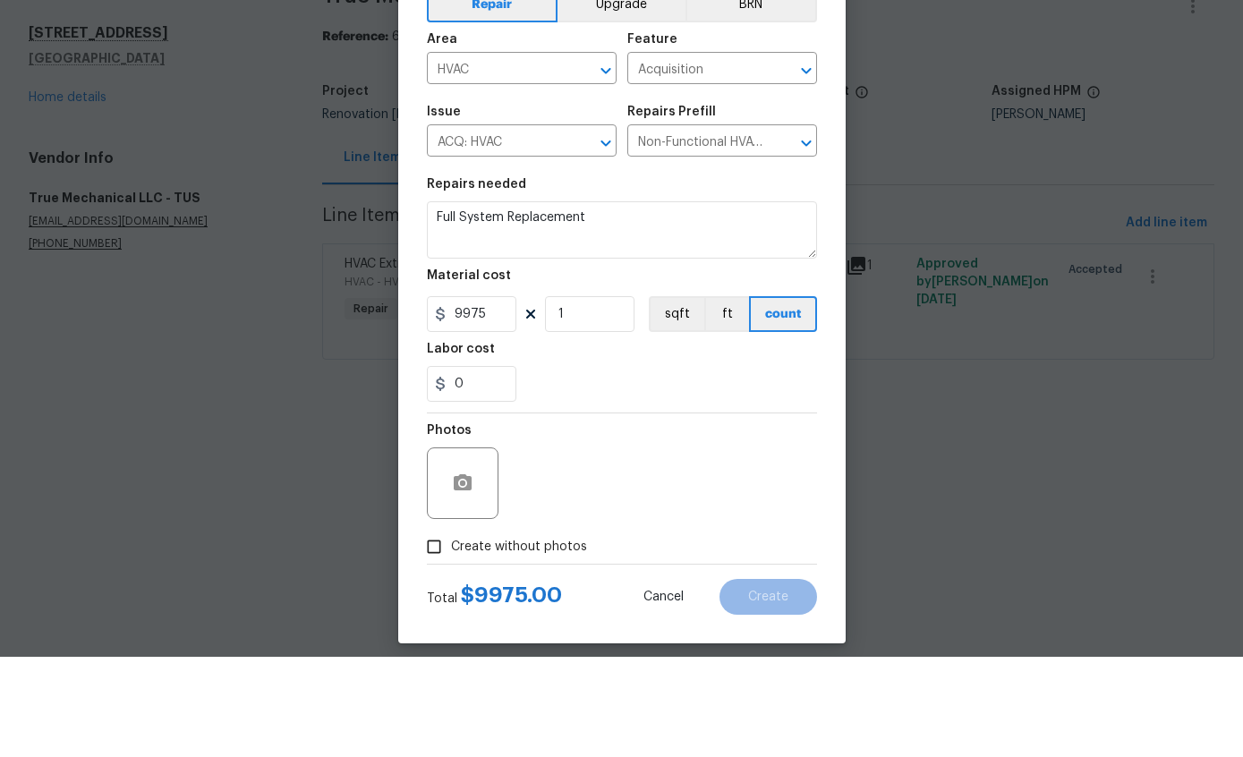
click at [524, 229] on input "ACQ: HVAC" at bounding box center [497, 243] width 140 height 28
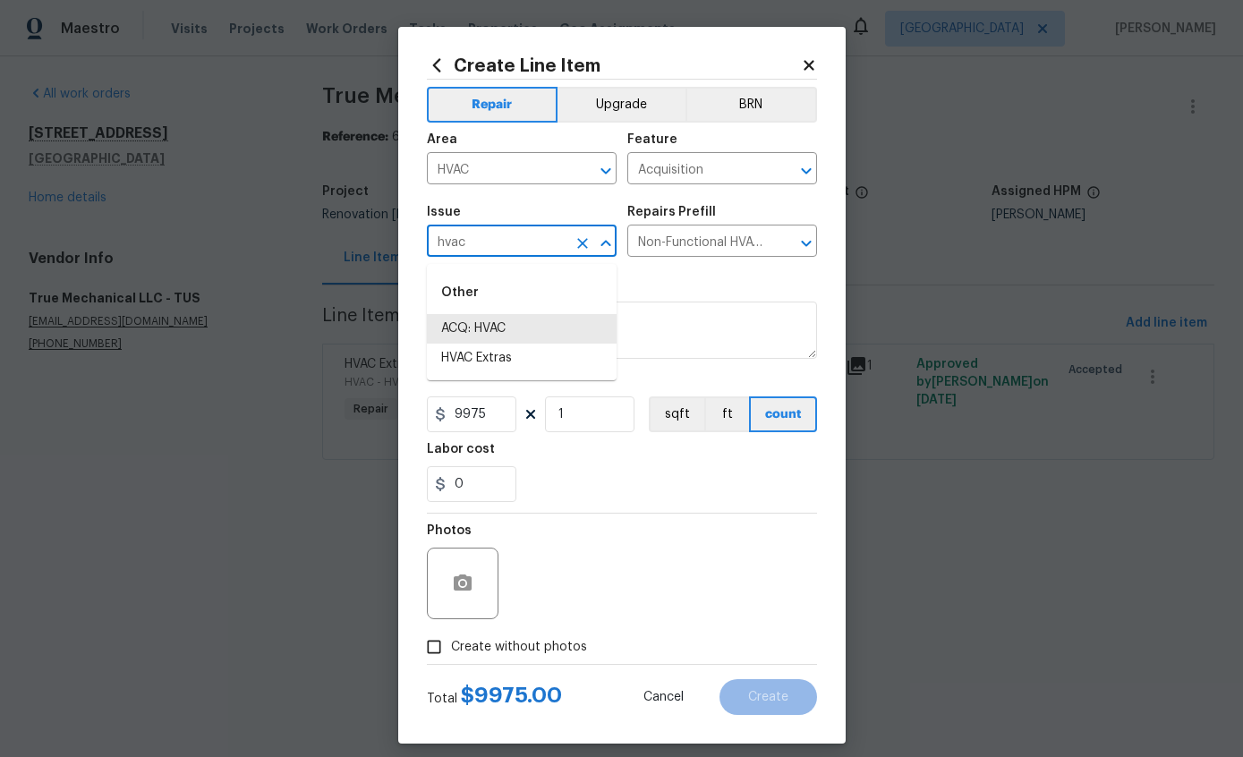
click at [706, 489] on div "0" at bounding box center [622, 484] width 390 height 36
type input "ACQ: HVAC"
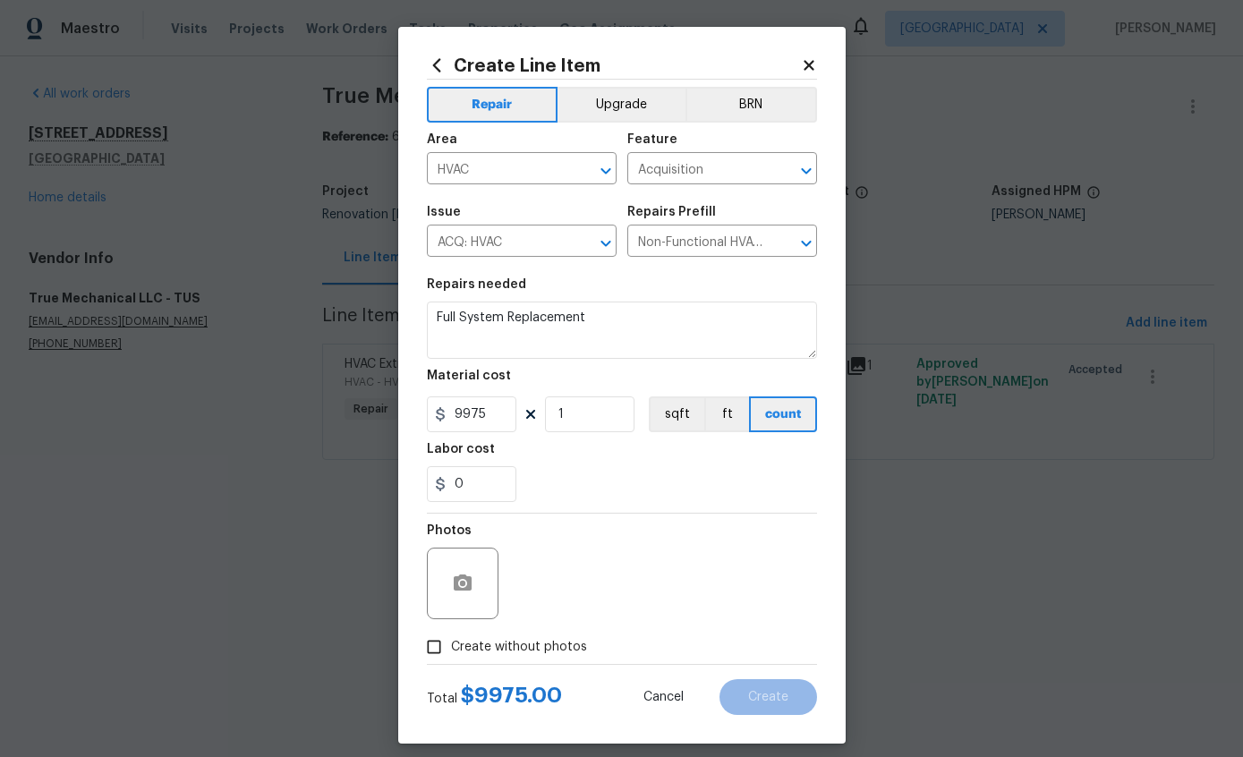
click at [734, 171] on input "Acquisition" at bounding box center [697, 171] width 140 height 28
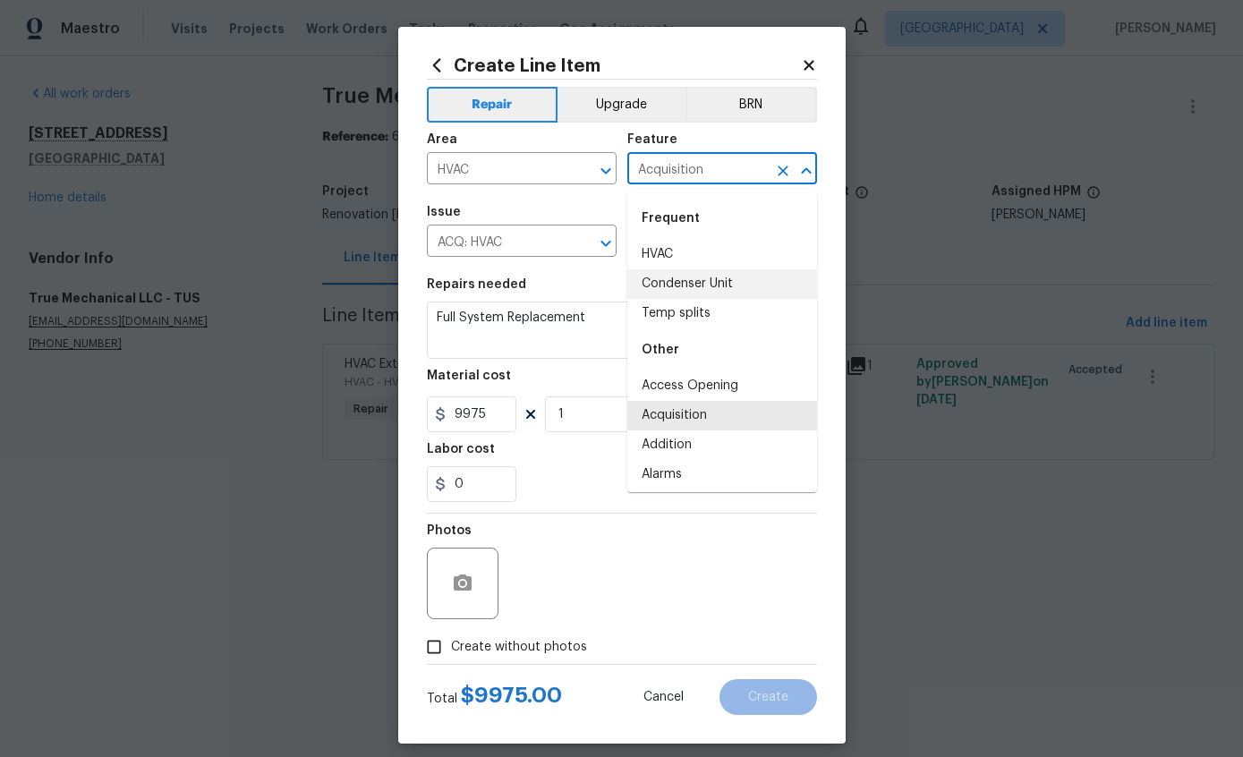
click at [679, 255] on li "HVAC" at bounding box center [722, 255] width 190 height 30
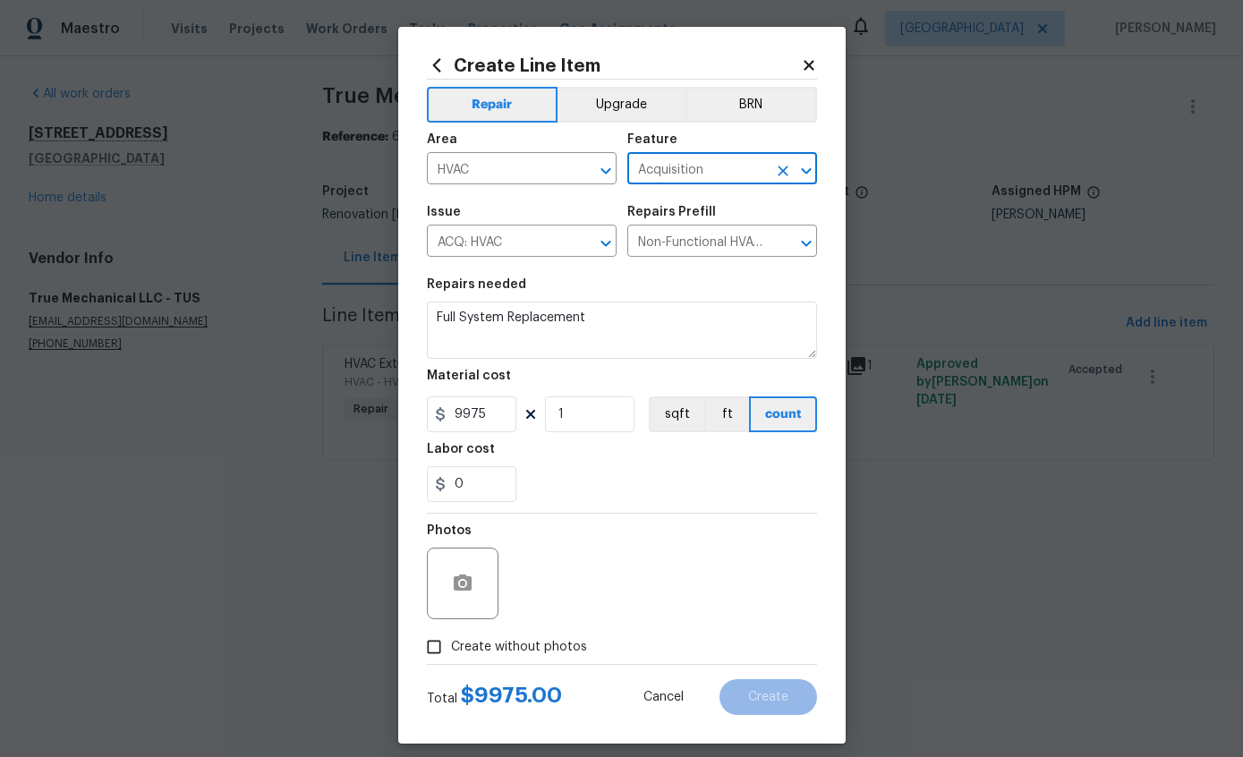
type input "HVAC"
click at [685, 491] on div "0" at bounding box center [622, 484] width 390 height 36
click at [460, 591] on icon "button" at bounding box center [463, 583] width 18 height 16
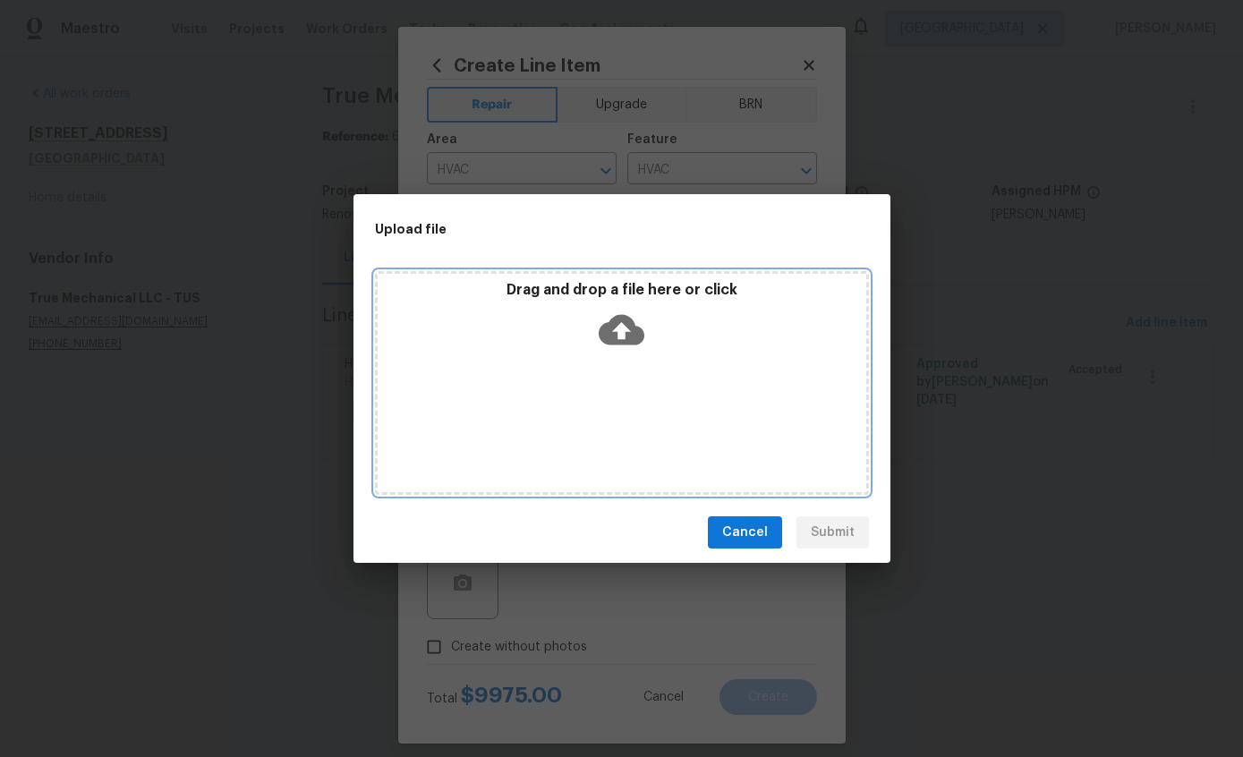
click at [626, 333] on icon at bounding box center [622, 330] width 46 height 46
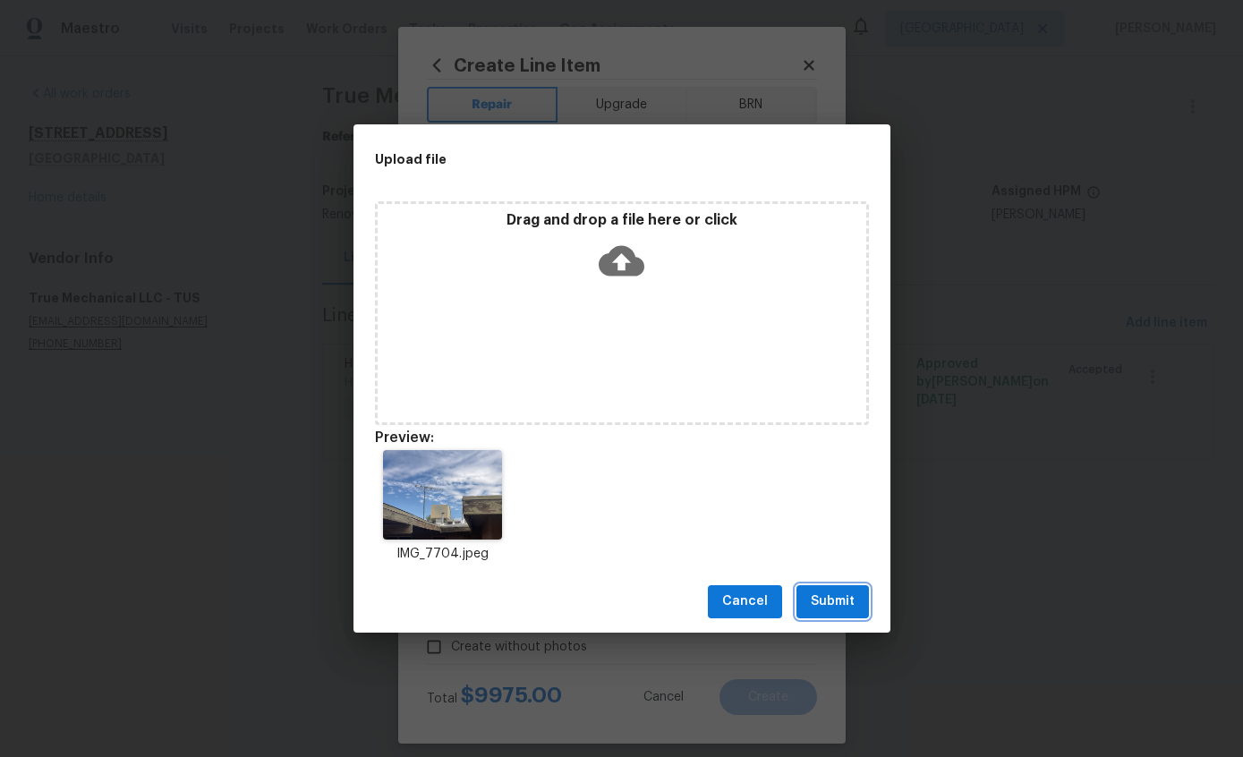
click at [830, 592] on span "Submit" at bounding box center [833, 602] width 44 height 22
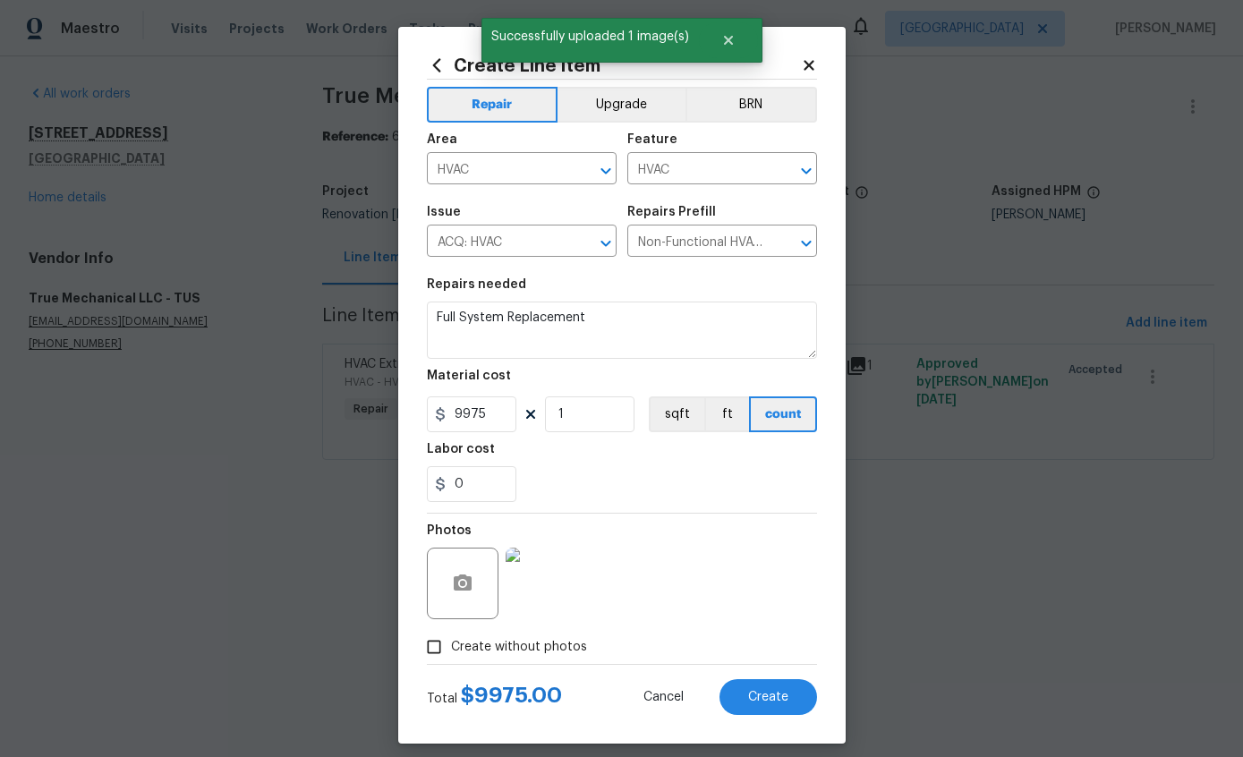
click at [772, 695] on span "Create" at bounding box center [768, 697] width 40 height 13
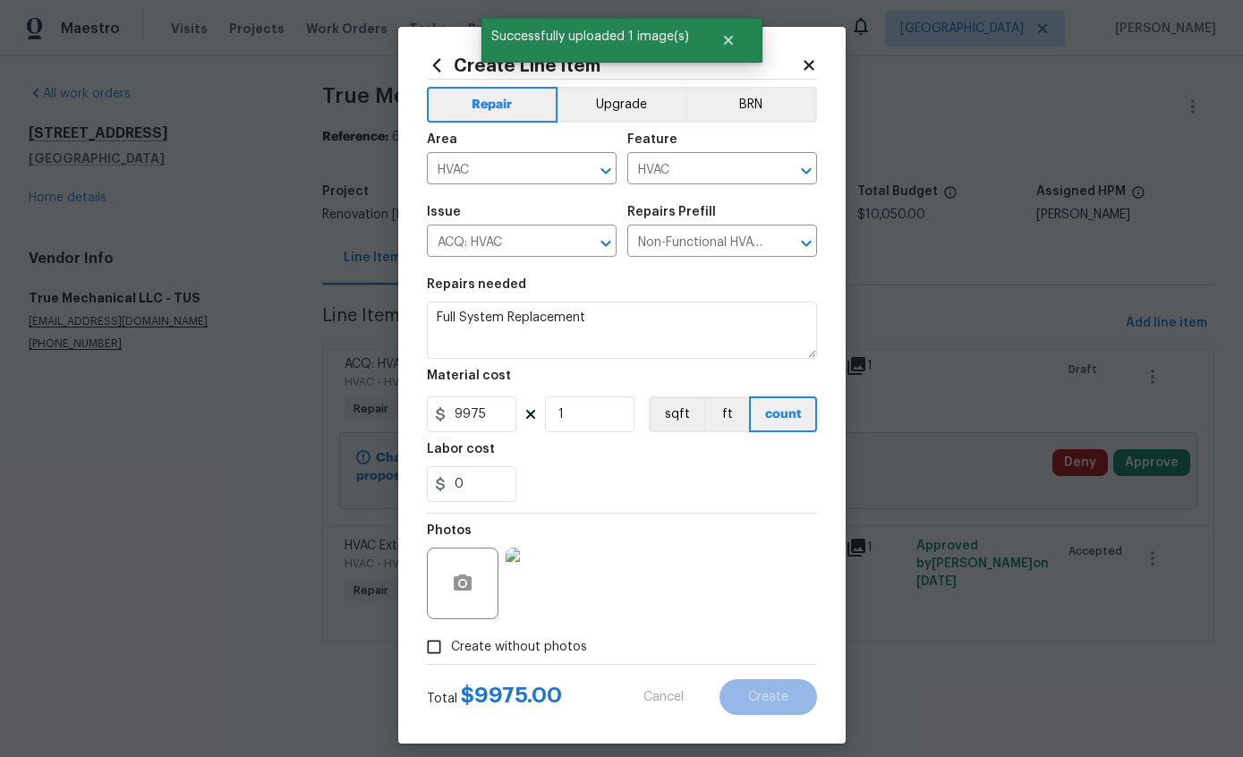
type input "0"
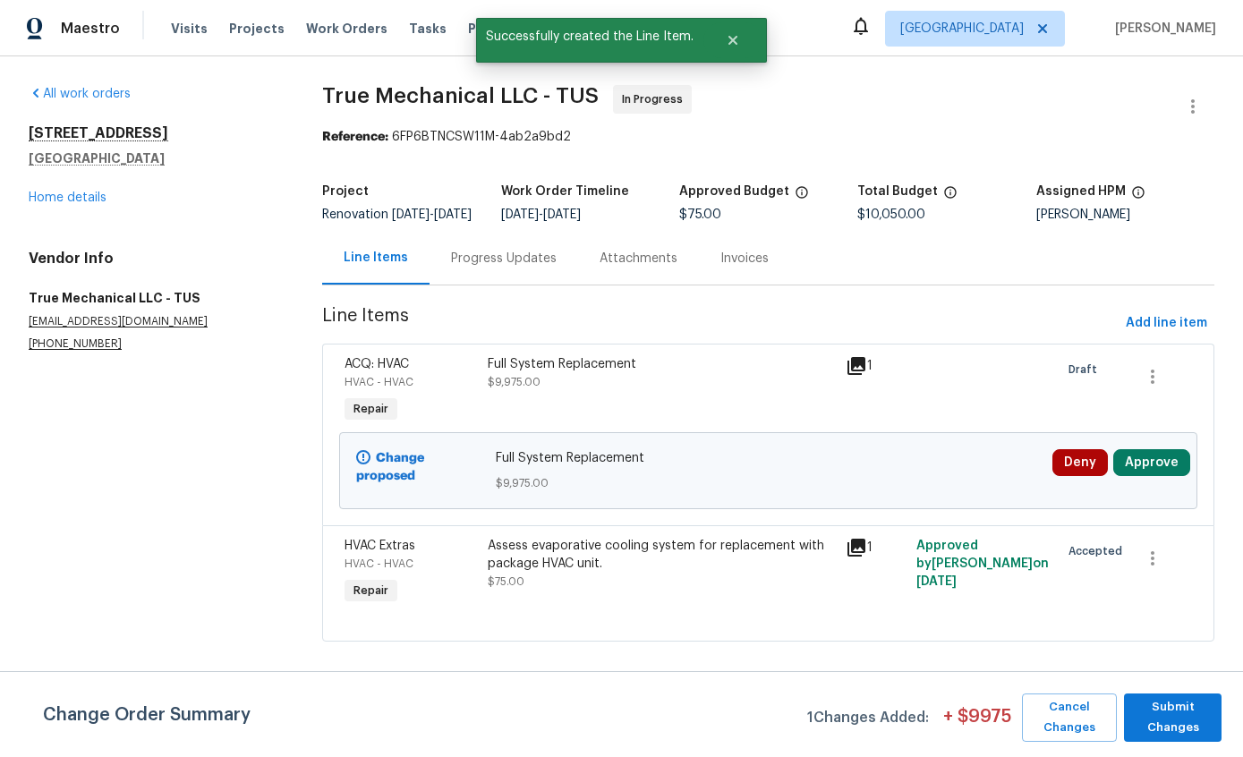
click at [697, 573] on div "Assess evaporative cooling system for replacement with package HVAC unit." at bounding box center [661, 555] width 346 height 36
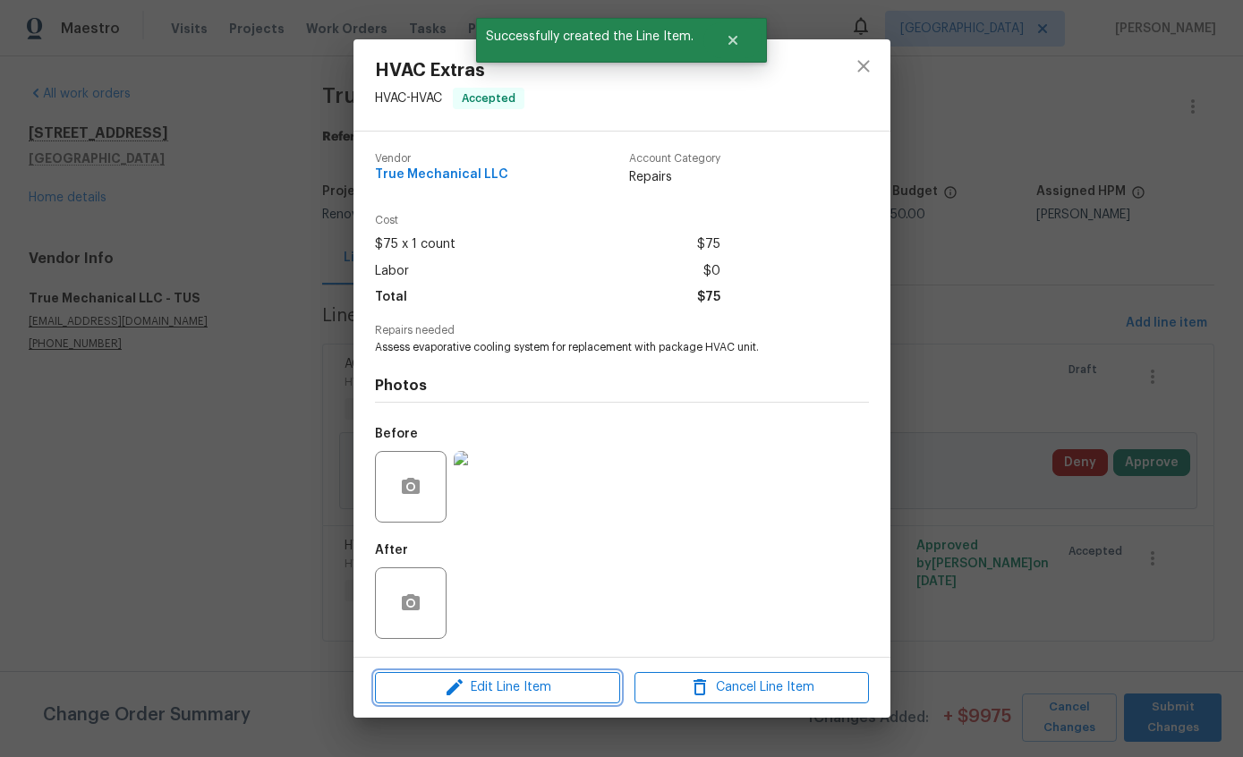
click at [523, 680] on span "Edit Line Item" at bounding box center [497, 688] width 234 height 22
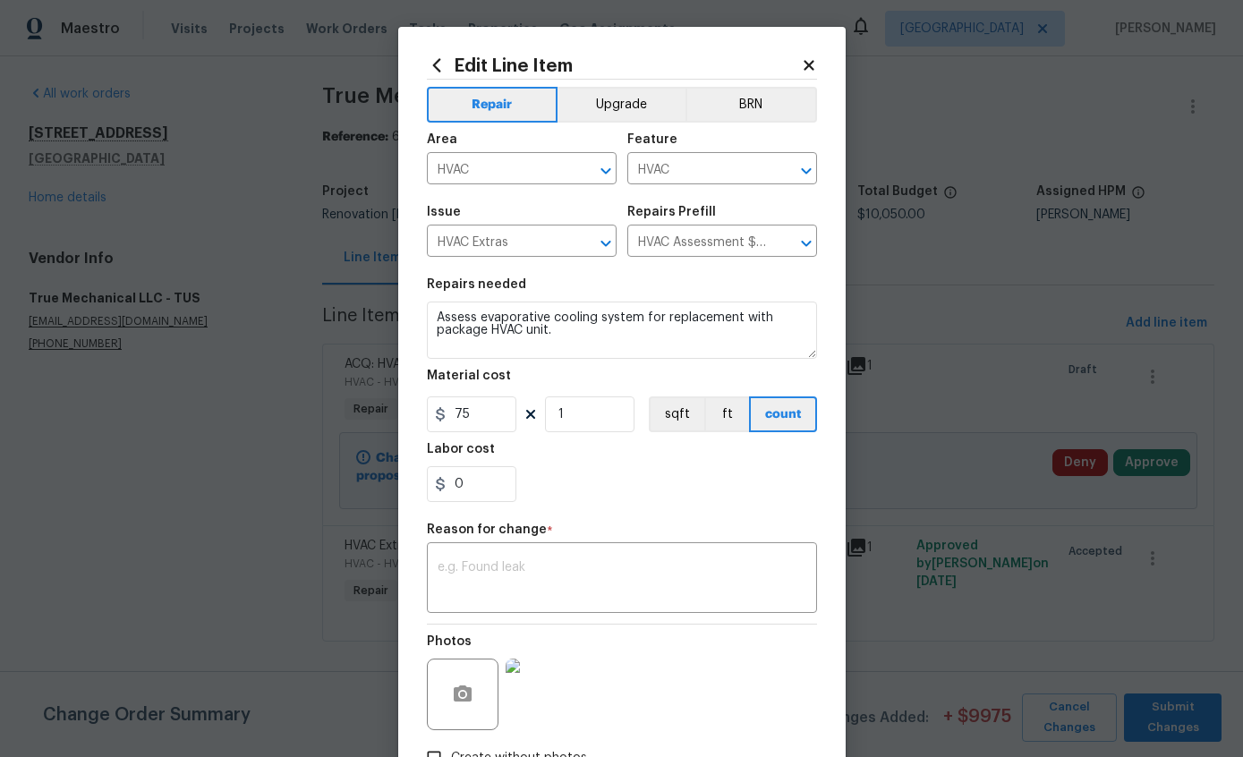
click at [609, 119] on button "Upgrade" at bounding box center [622, 105] width 128 height 36
click at [545, 491] on div "0" at bounding box center [622, 484] width 390 height 36
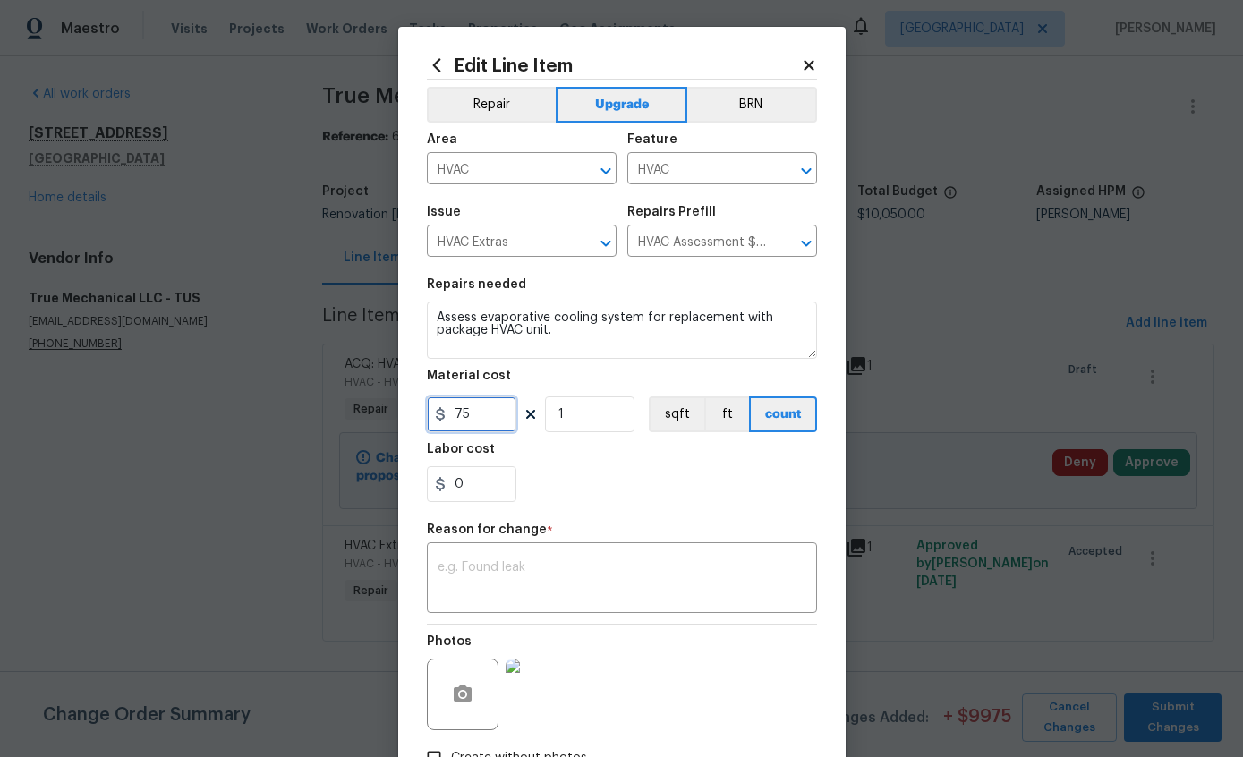
click at [502, 417] on input "75" at bounding box center [471, 414] width 89 height 36
type input "3000"
click at [661, 502] on div "0" at bounding box center [622, 484] width 390 height 36
click at [626, 571] on textarea at bounding box center [622, 580] width 369 height 38
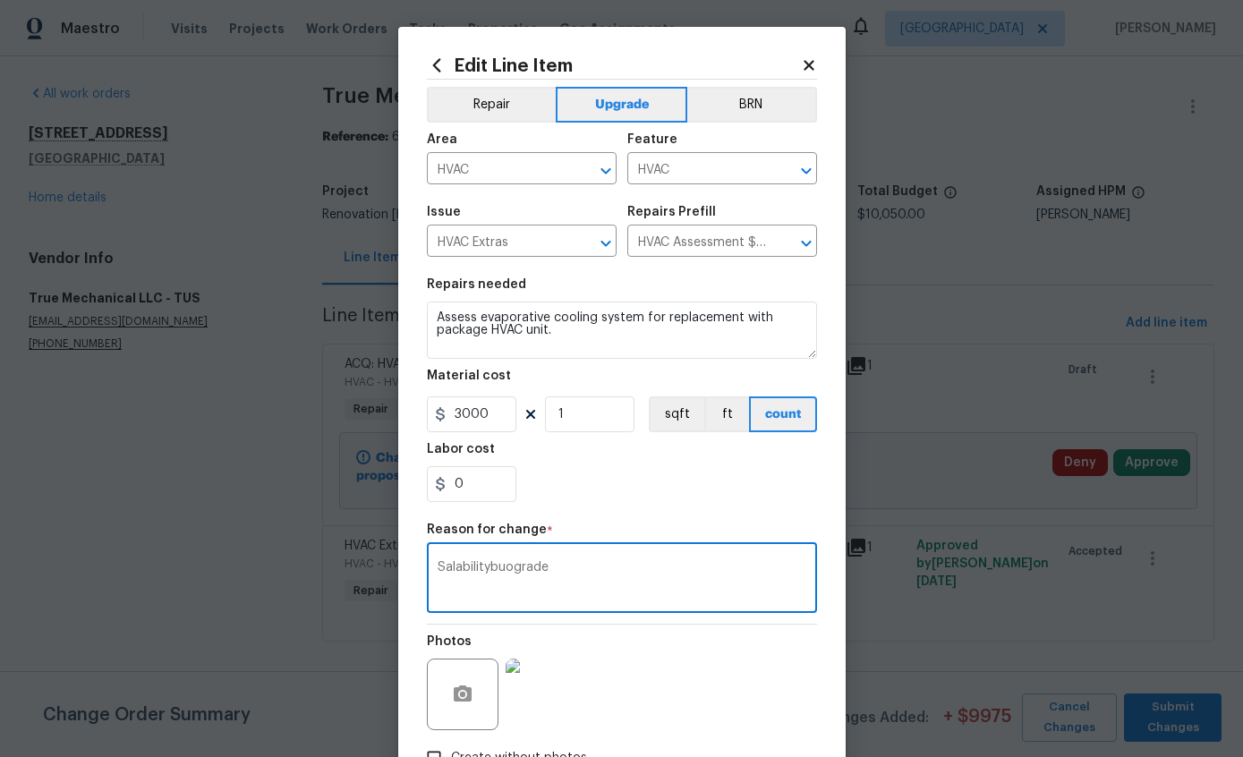
click at [595, 566] on textarea "Salabilitybuograde" at bounding box center [622, 580] width 369 height 38
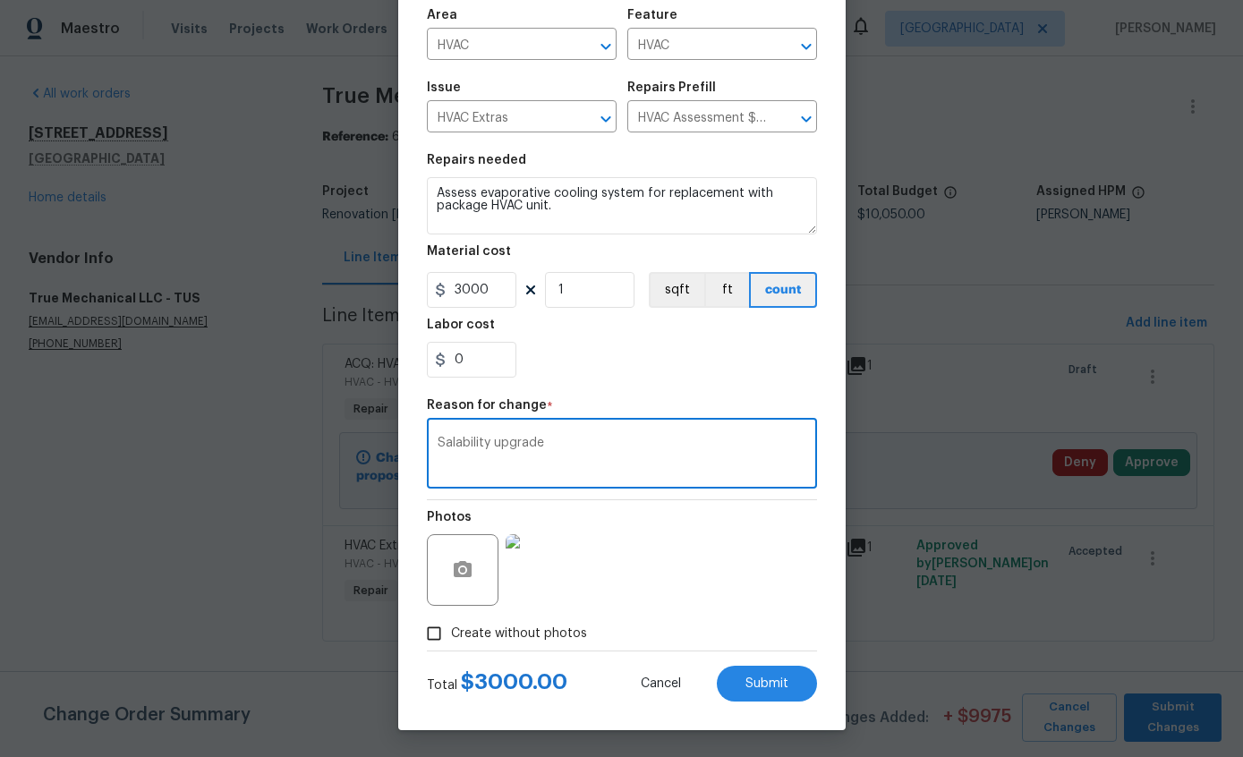
scroll to position [128, 0]
type textarea "Salability upgrade"
click at [778, 688] on span "Submit" at bounding box center [766, 683] width 43 height 13
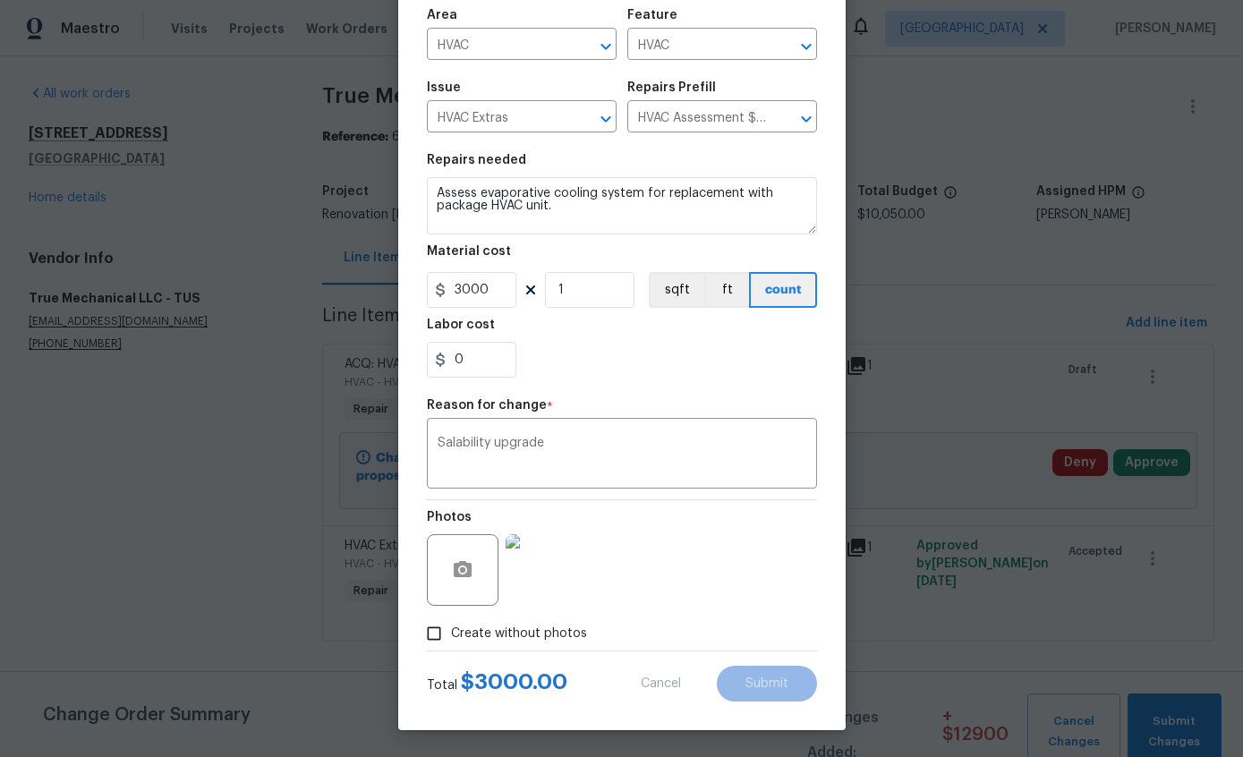
type input "75"
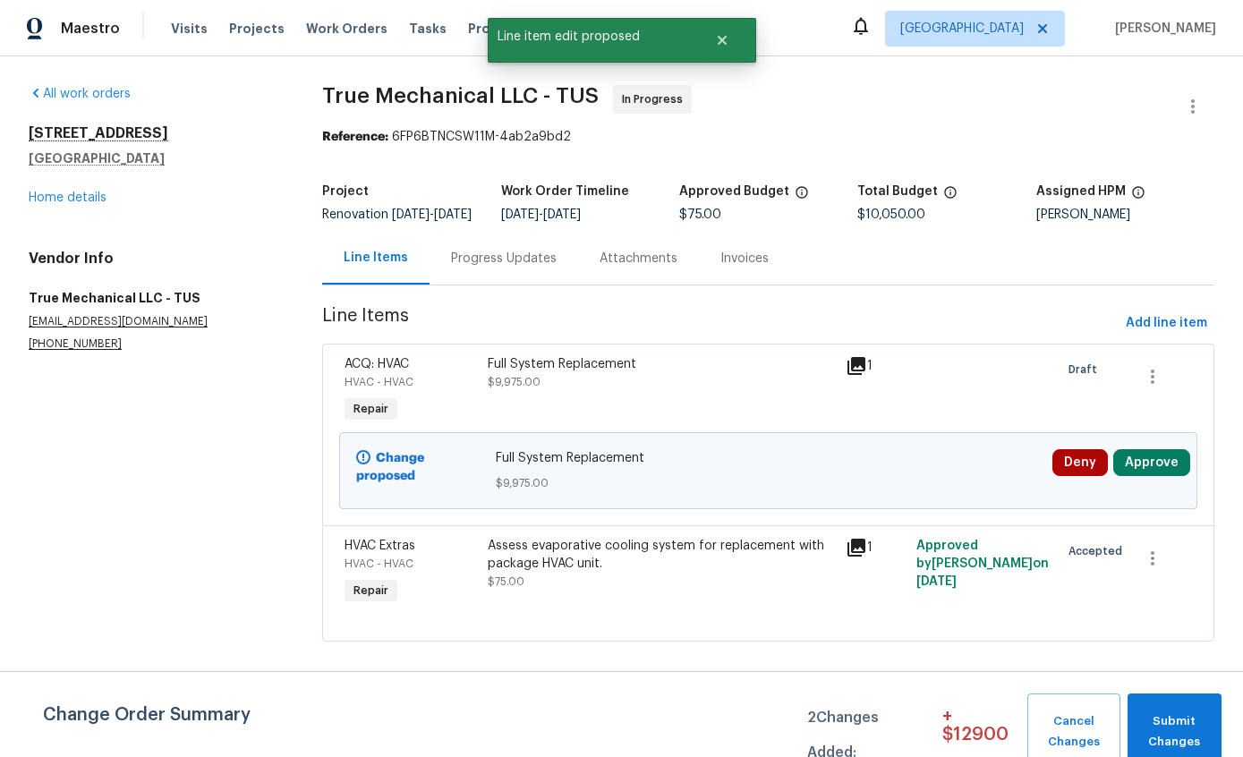
scroll to position [0, 0]
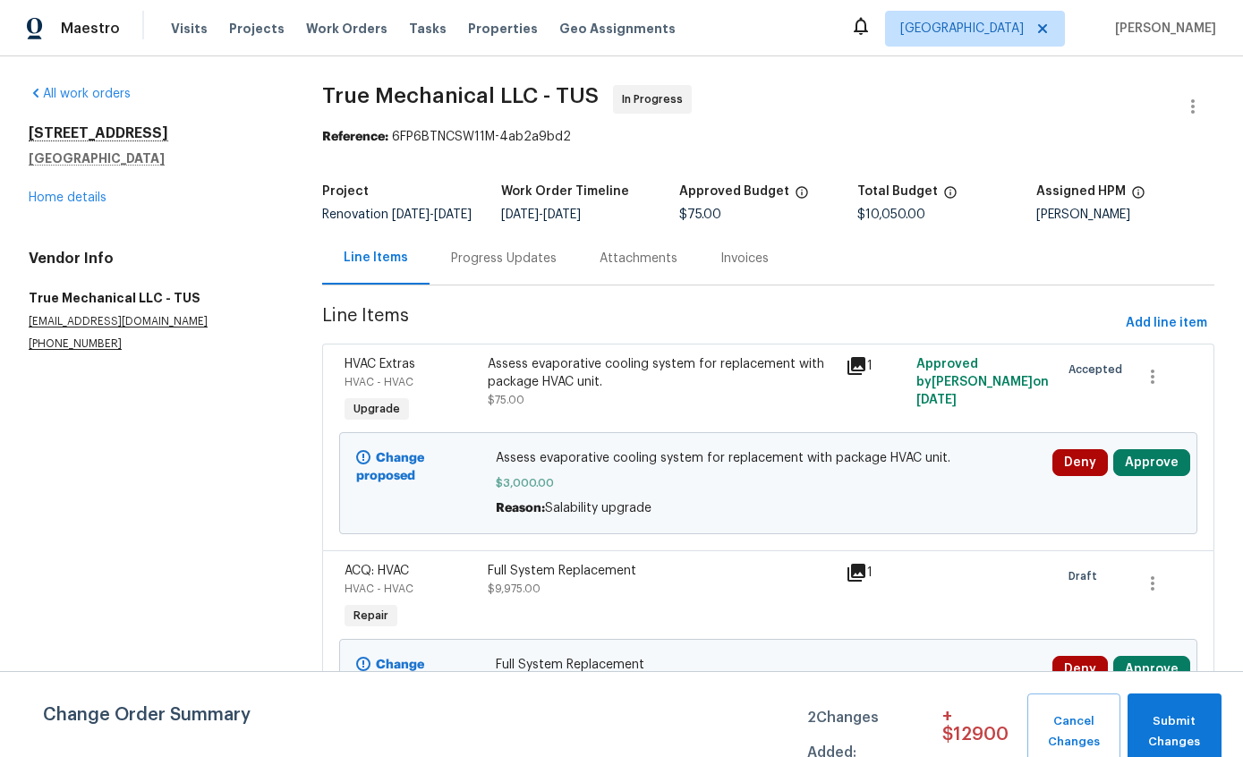
click at [1162, 476] on button "Approve" at bounding box center [1151, 462] width 77 height 27
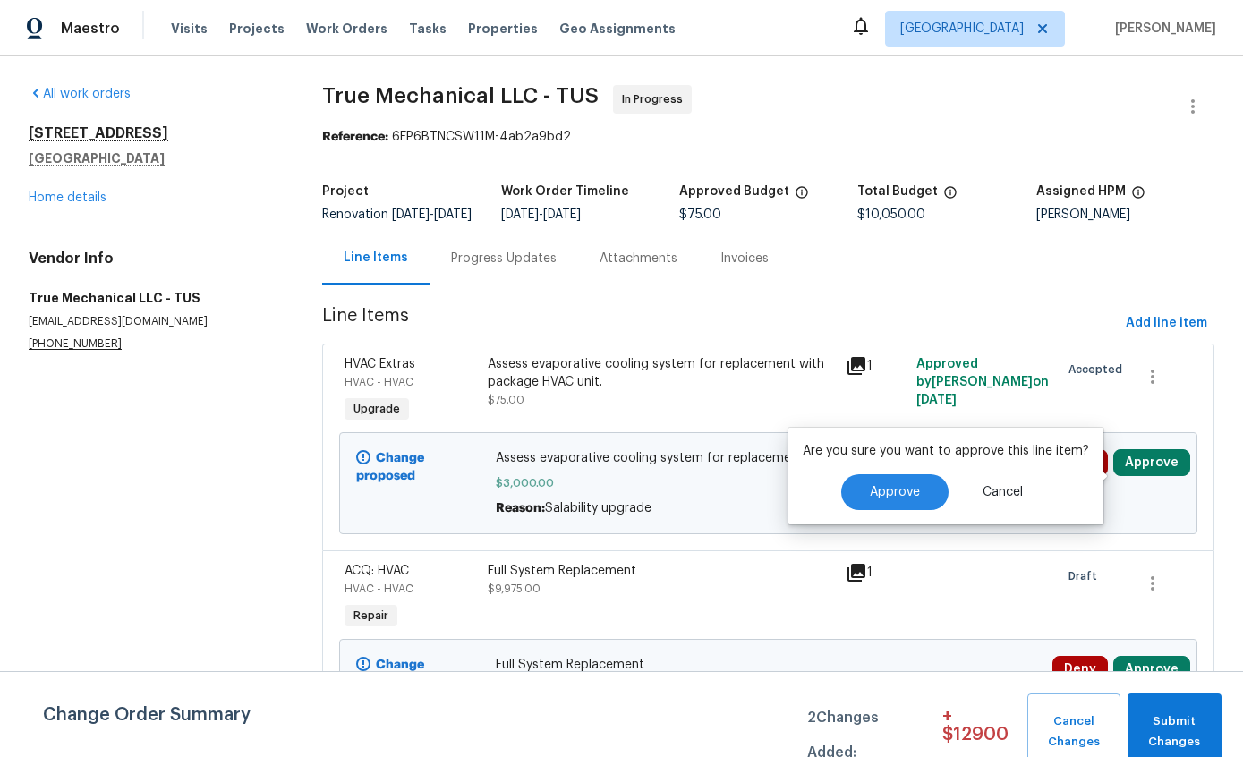
click at [921, 485] on button "Approve" at bounding box center [894, 492] width 107 height 36
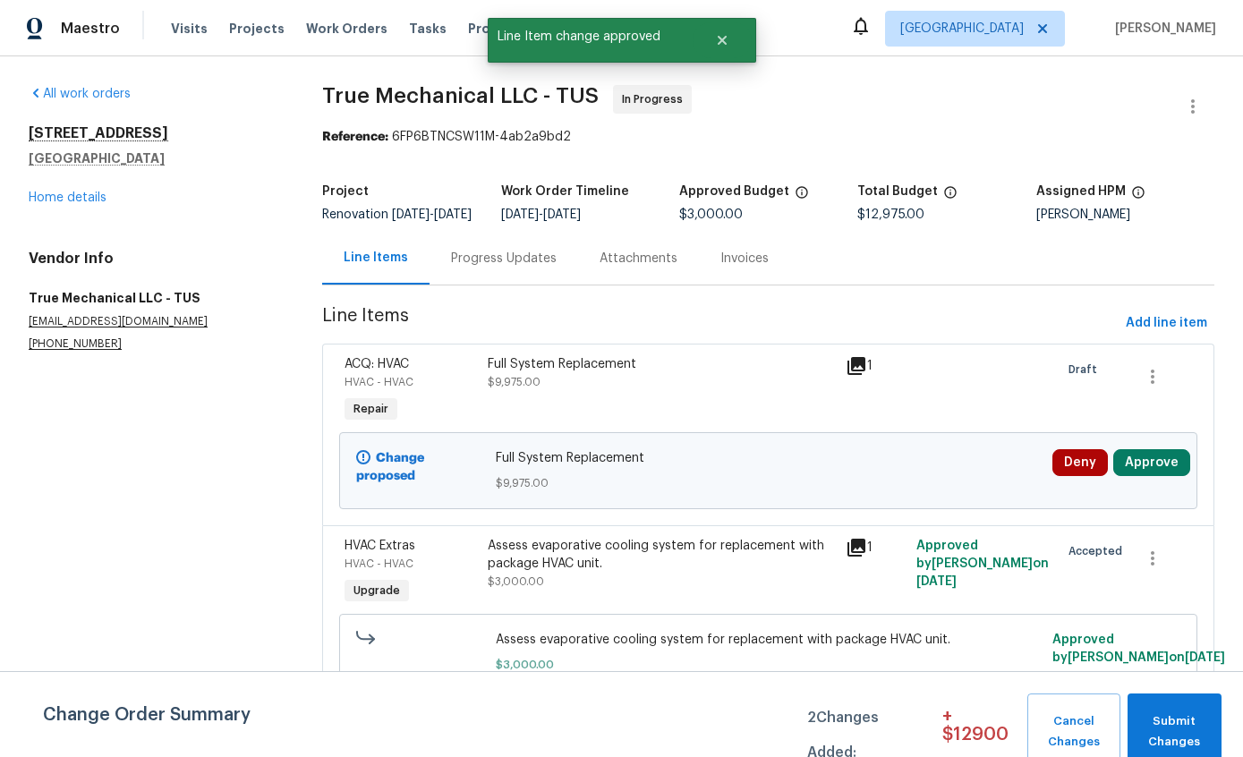
click at [1173, 476] on button "Approve" at bounding box center [1151, 462] width 77 height 27
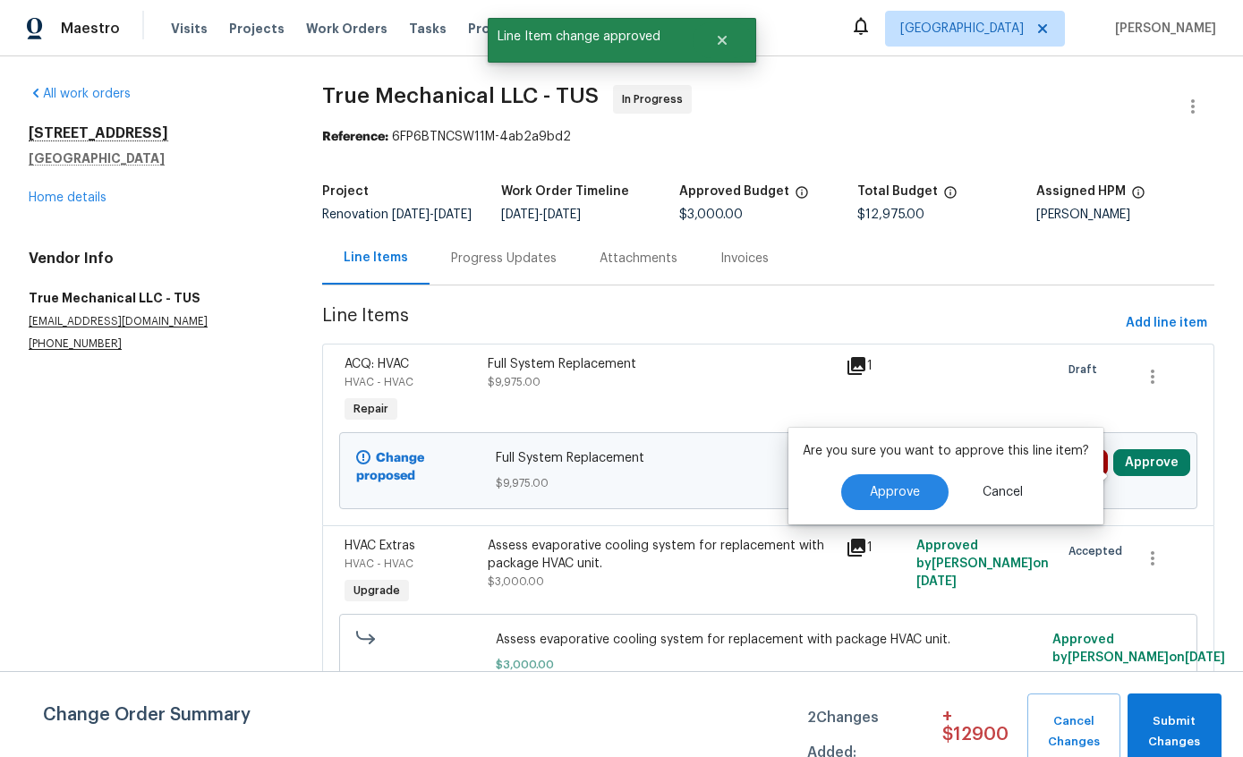
click at [915, 498] on span "Approve" at bounding box center [895, 492] width 50 height 13
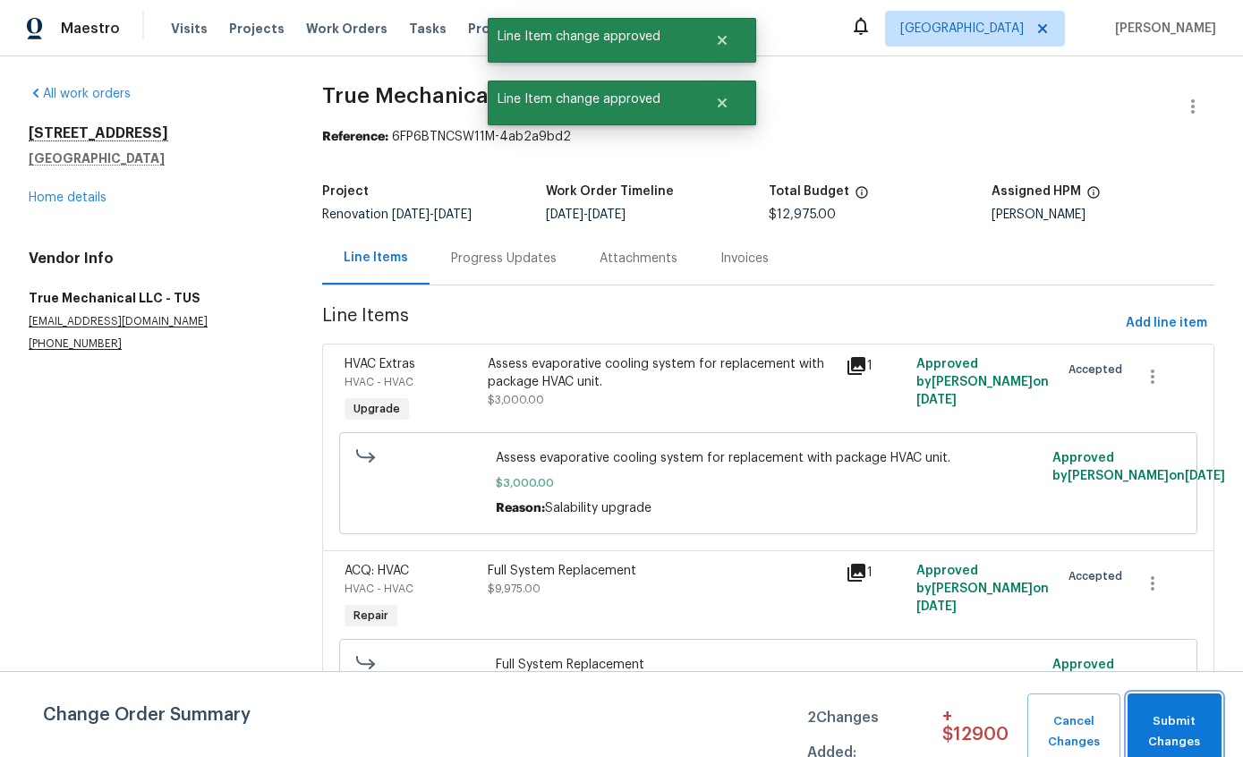
click at [1178, 711] on button "Submit Changes" at bounding box center [1175, 732] width 94 height 77
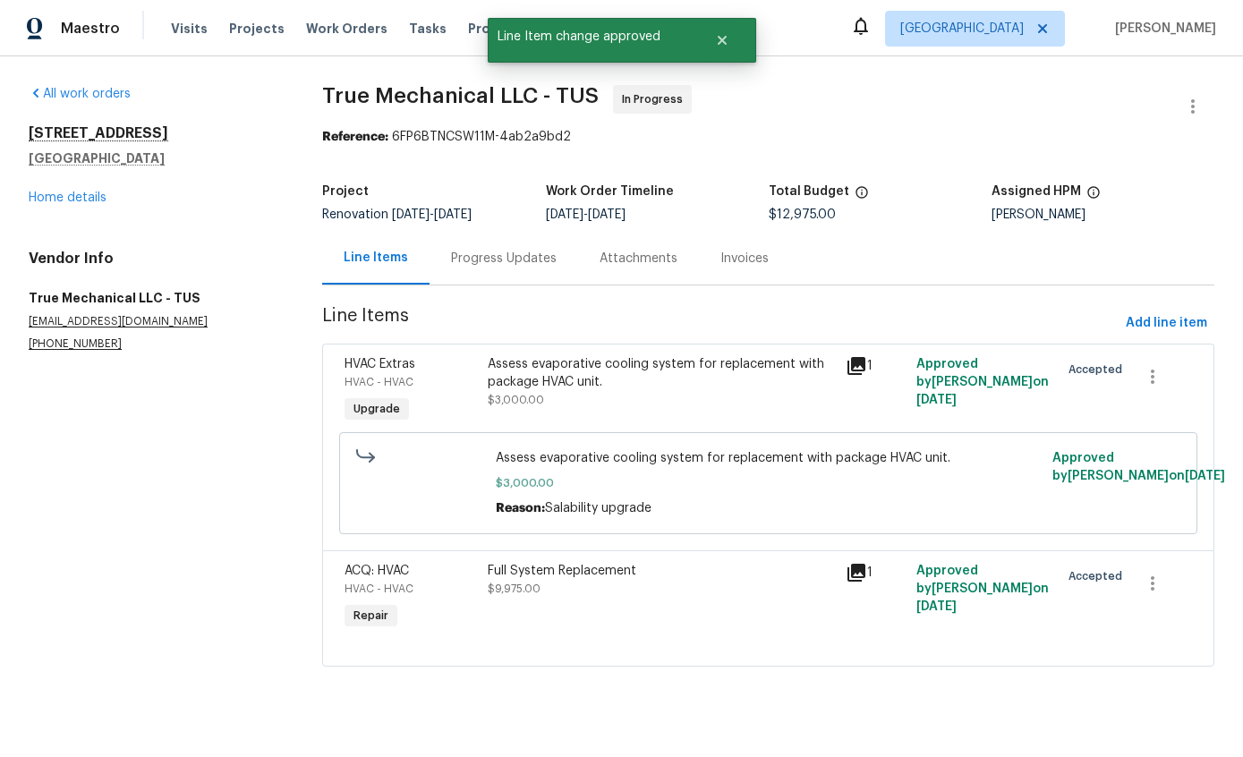
click at [509, 256] on div "Progress Updates" at bounding box center [504, 259] width 106 height 18
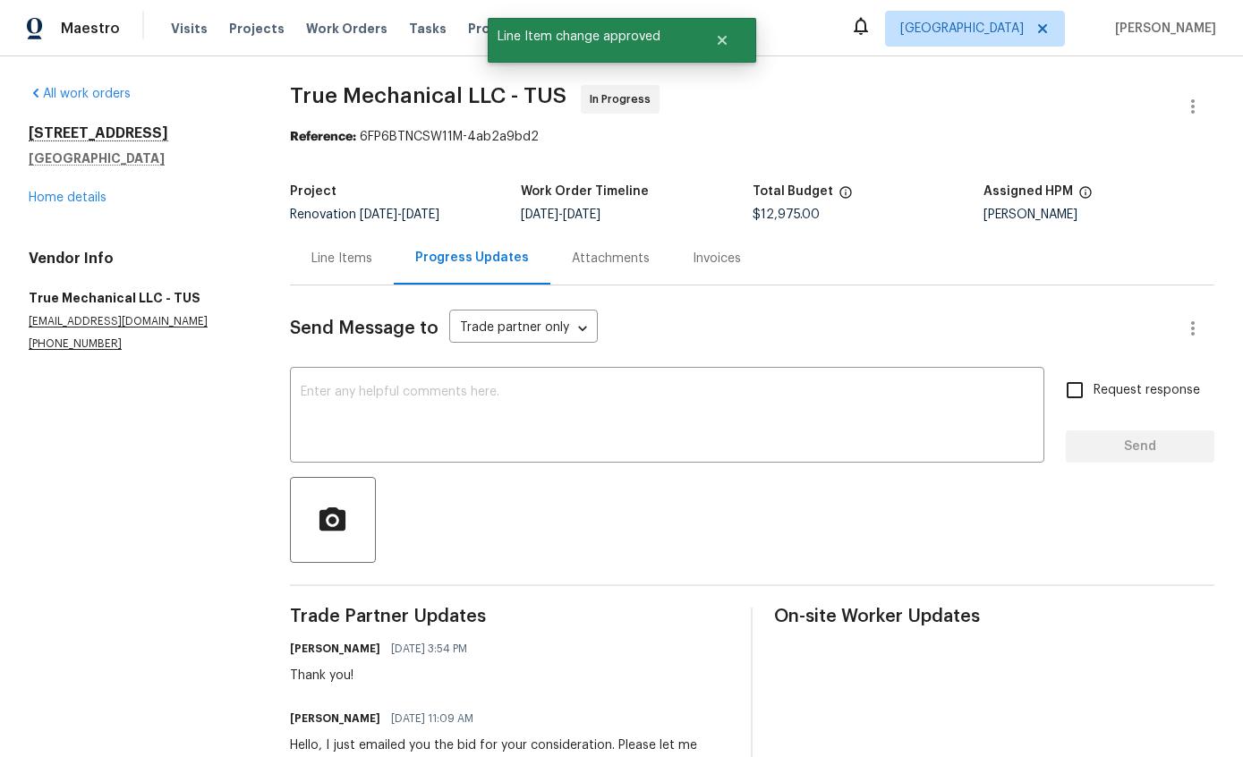
click at [769, 404] on textarea at bounding box center [667, 417] width 733 height 63
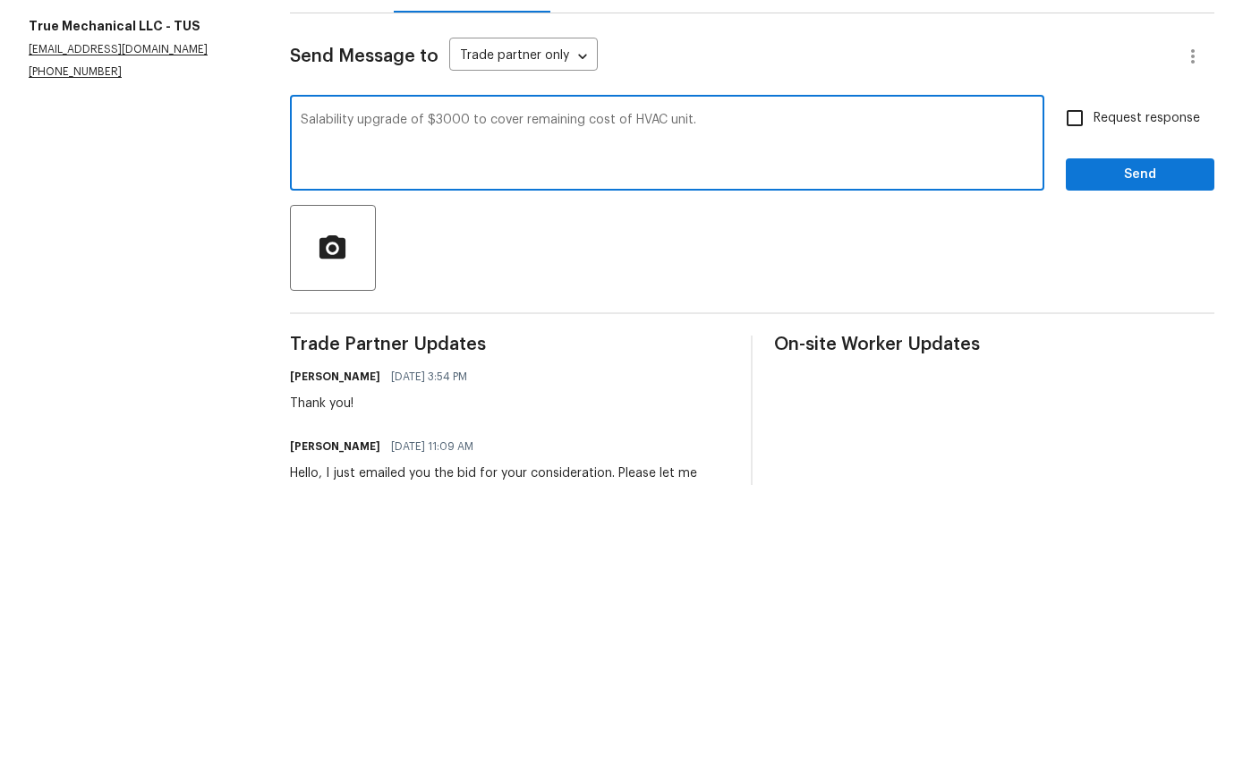
type textarea "Salability upgrade of $3000 to cover remaining cost of HVAC unit."
click at [1161, 436] on span "Send" at bounding box center [1140, 447] width 120 height 22
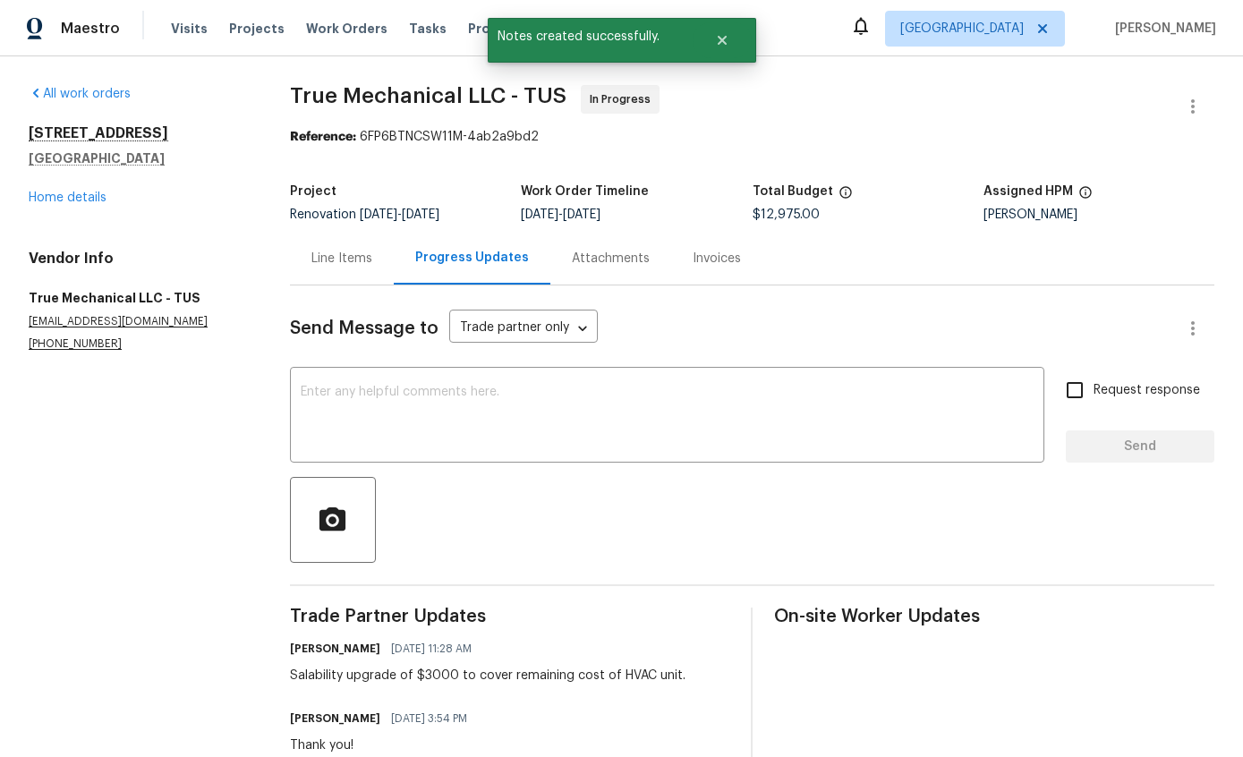
click at [90, 201] on link "Home details" at bounding box center [68, 198] width 78 height 13
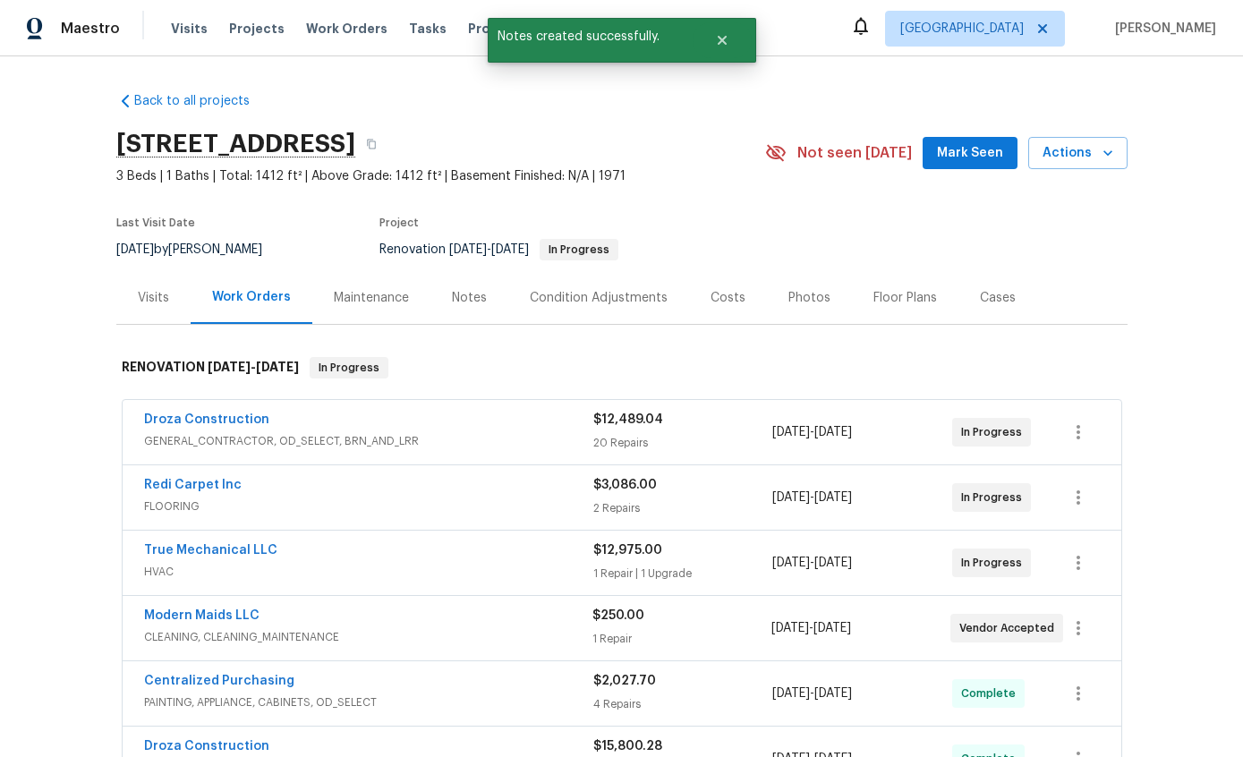
click at [720, 303] on div "Costs" at bounding box center [728, 298] width 35 height 18
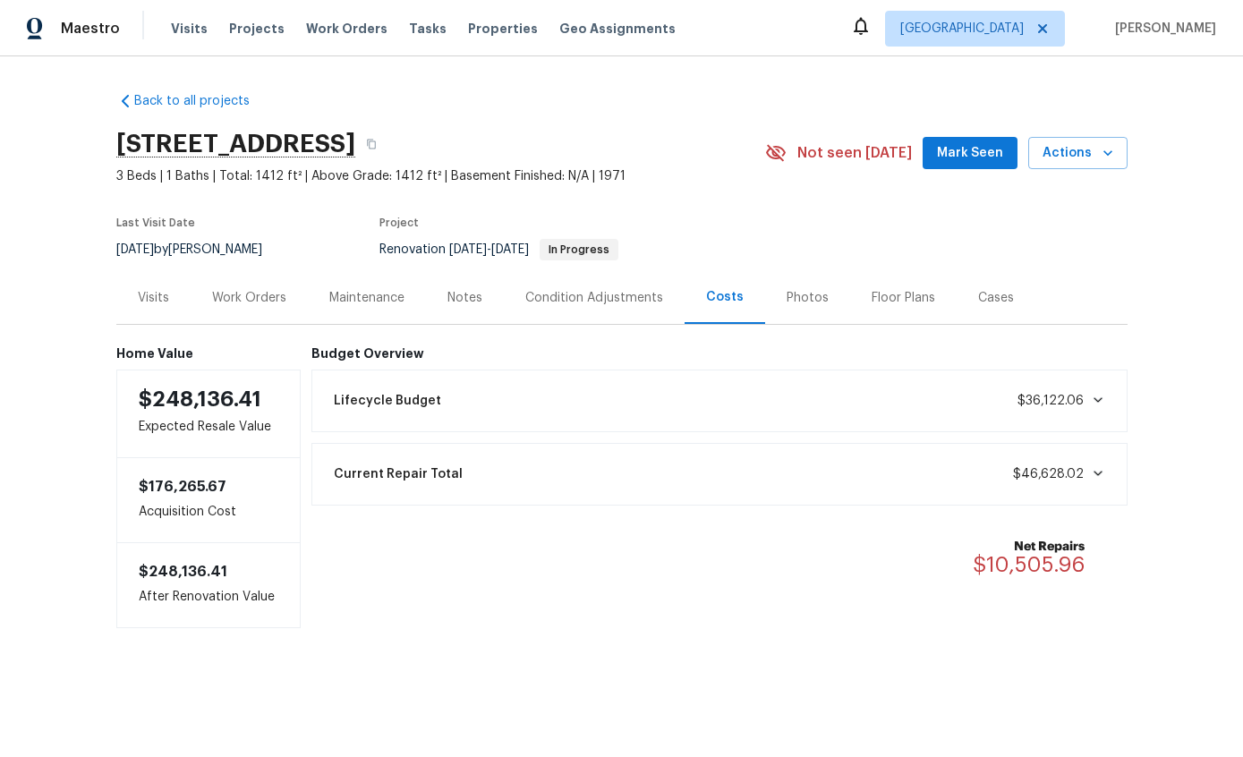
click at [262, 298] on div "Work Orders" at bounding box center [249, 298] width 74 height 18
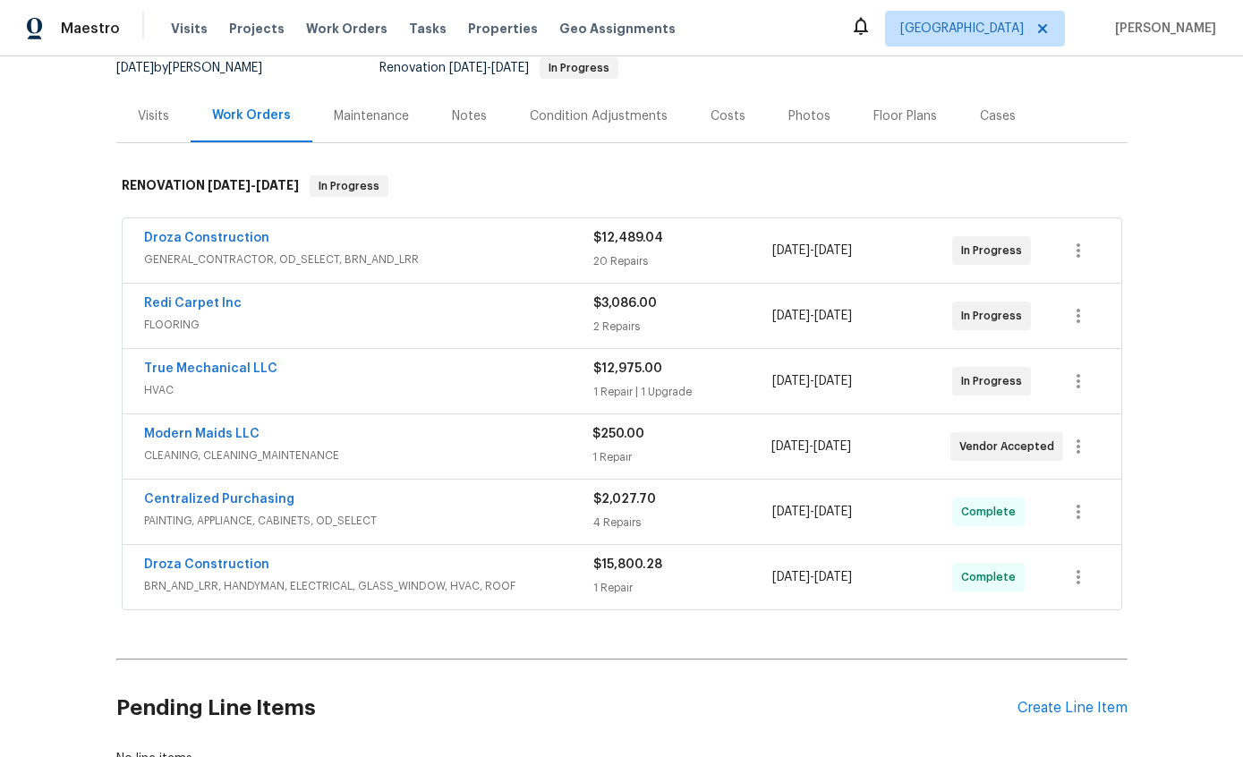
scroll to position [175, 0]
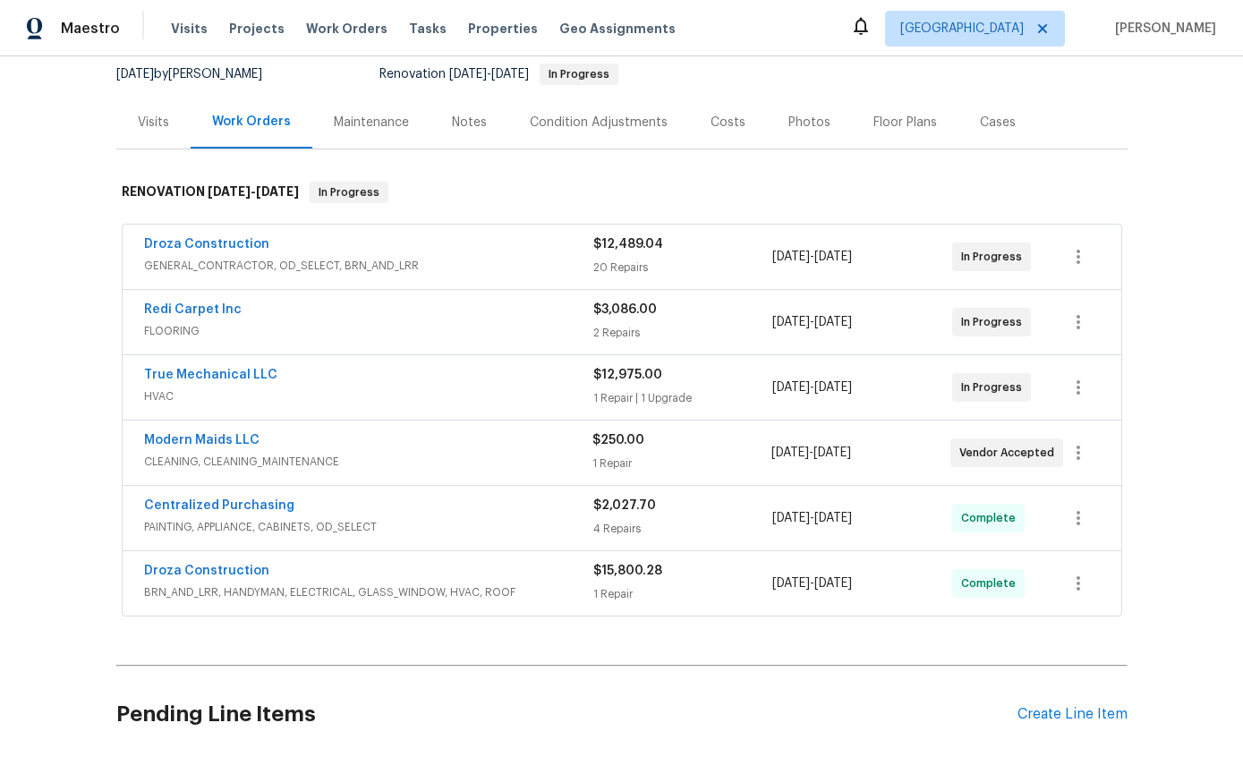
click at [544, 246] on div "Droza Construction" at bounding box center [368, 245] width 449 height 21
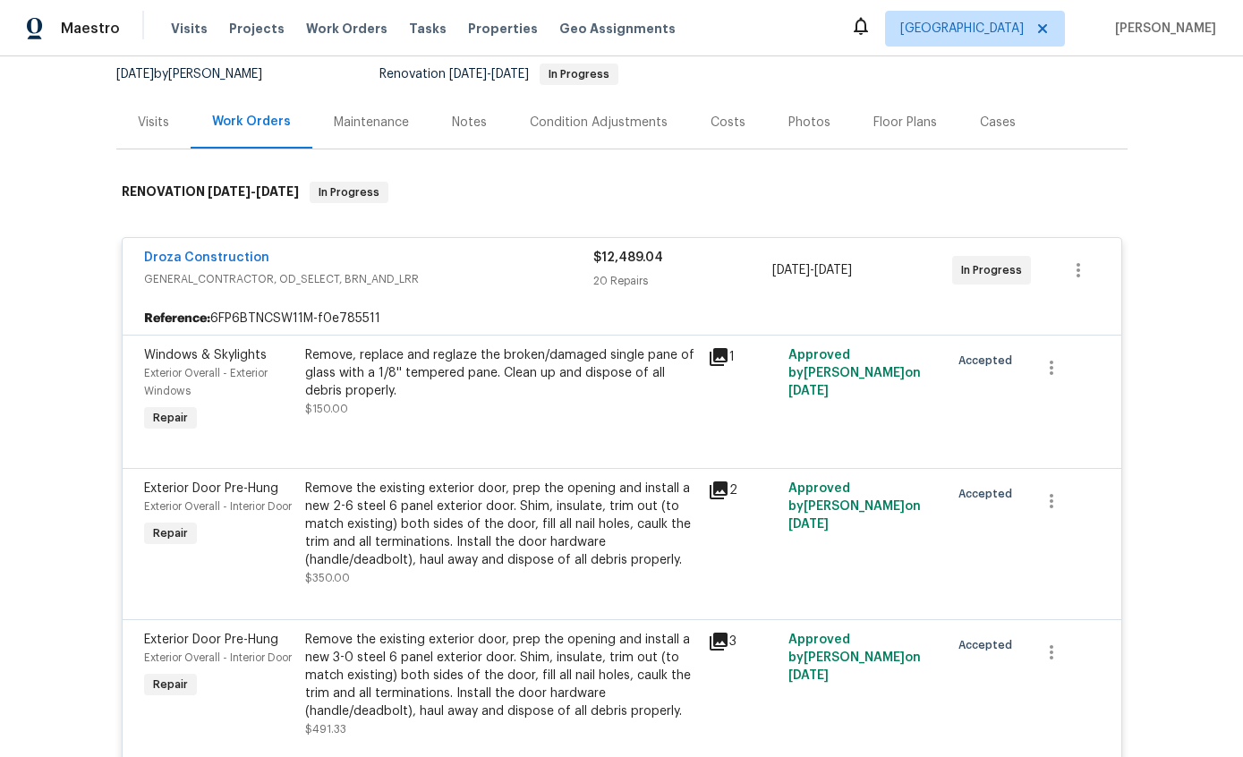
click at [513, 282] on span "GENERAL_CONTRACTOR, OD_SELECT, BRN_AND_LRR" at bounding box center [368, 279] width 449 height 18
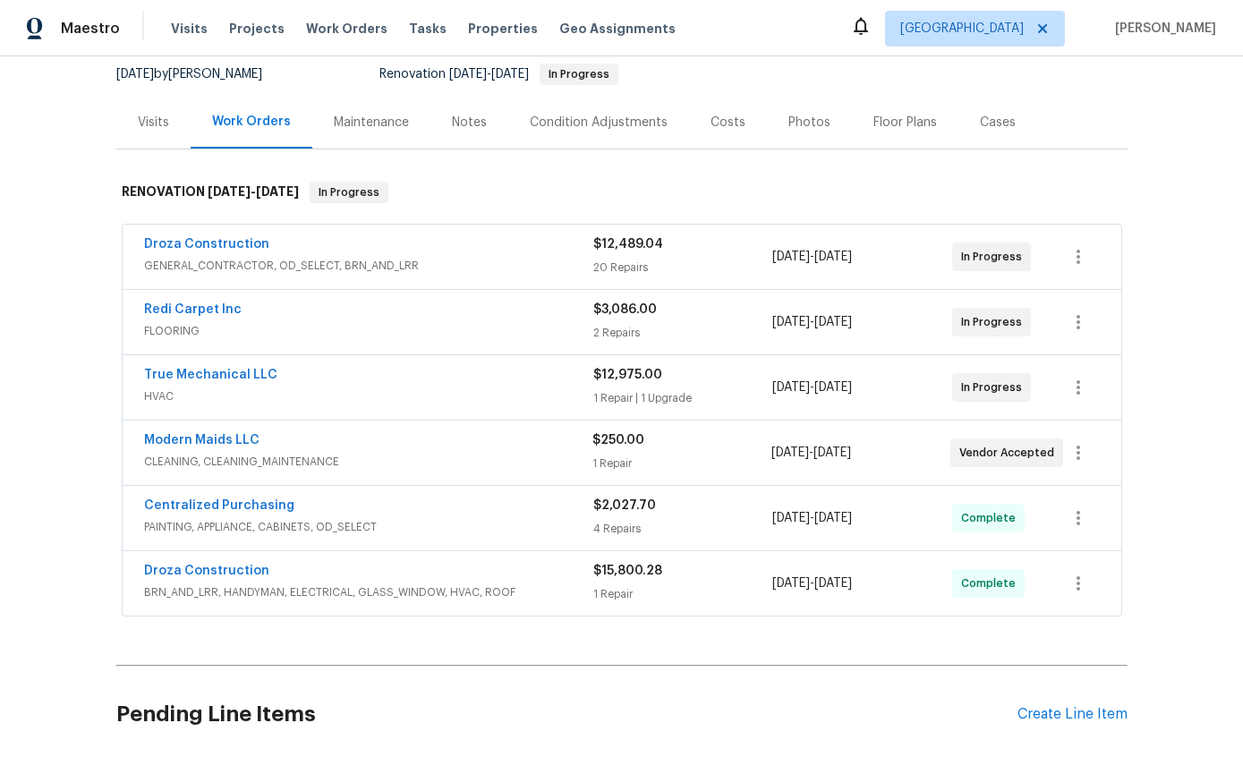
click at [478, 120] on div "Notes" at bounding box center [469, 123] width 35 height 18
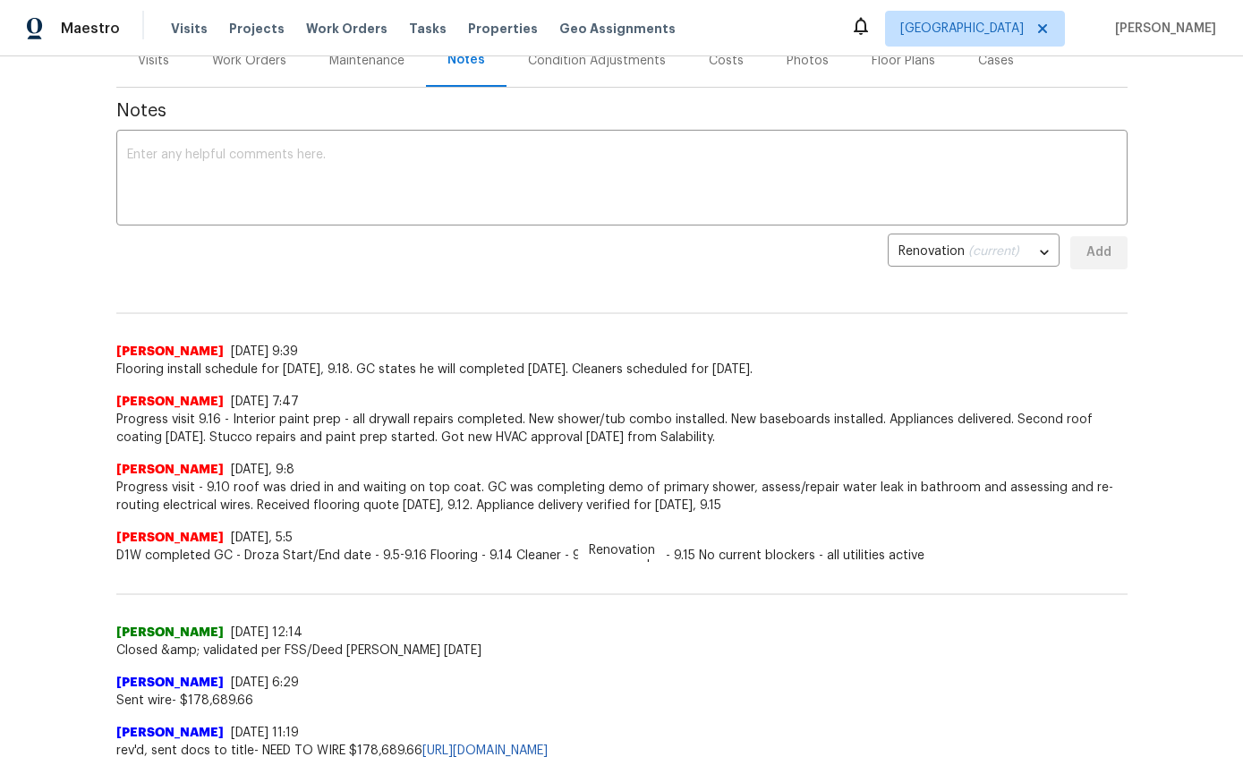
scroll to position [229, 0]
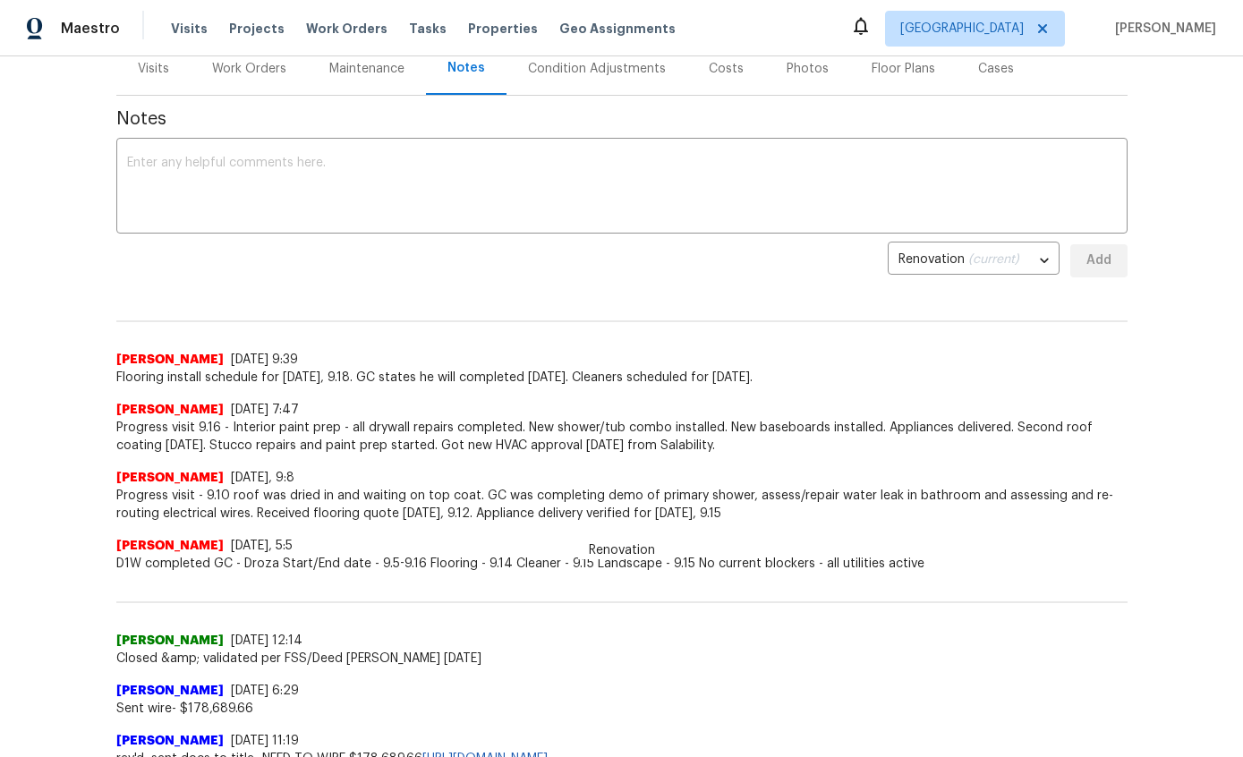
click at [919, 173] on textarea at bounding box center [622, 188] width 990 height 63
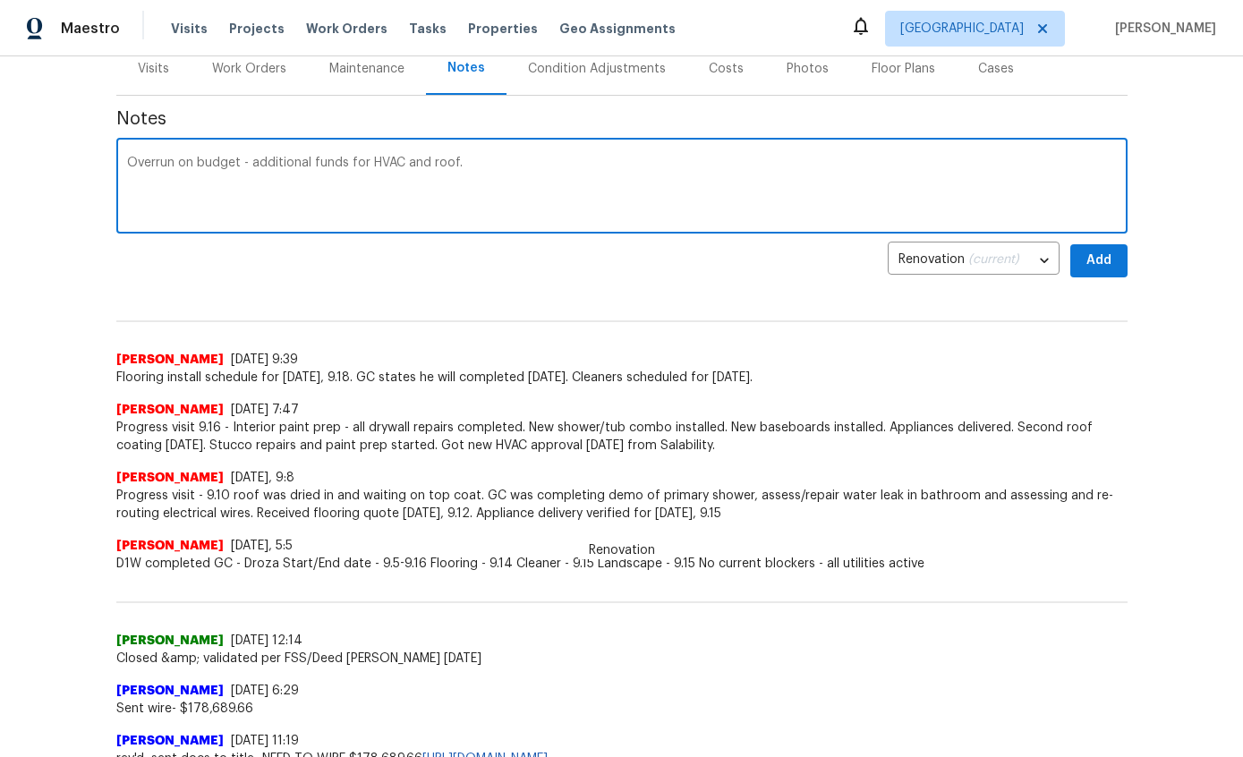
click at [534, 172] on textarea "Overrun on budget - additional funds for HVAC and roof." at bounding box center [622, 188] width 990 height 63
click at [871, 158] on textarea "Overrun on budget - additional funds for HVAC and roof. We collected $7750 for …" at bounding box center [622, 188] width 990 height 63
click at [970, 157] on textarea "Overrun on budget - additional funds for HVAC and roof. We collected $7750 for …" at bounding box center [622, 188] width 990 height 63
click at [625, 163] on textarea "Overrun on budget - additional funds for HVAC and roof. We collected $7750 for …" at bounding box center [622, 188] width 990 height 63
click at [1057, 161] on textarea "Overrun on budget - additional funds for HVAC and roof. We collected $7750 for …" at bounding box center [622, 188] width 990 height 63
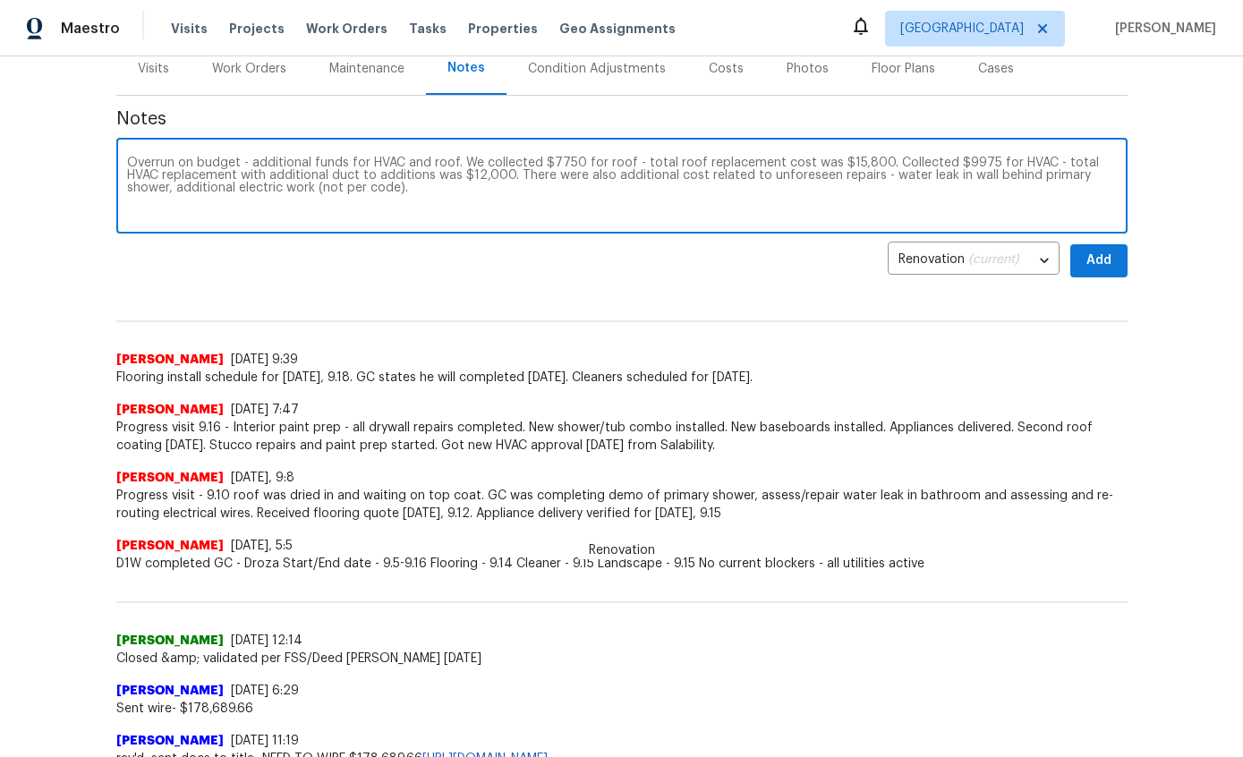
type textarea "Overrun on budget - additional funds for HVAC and roof. We collected $7750 for …"
click at [1095, 262] on span "Add" at bounding box center [1099, 261] width 29 height 22
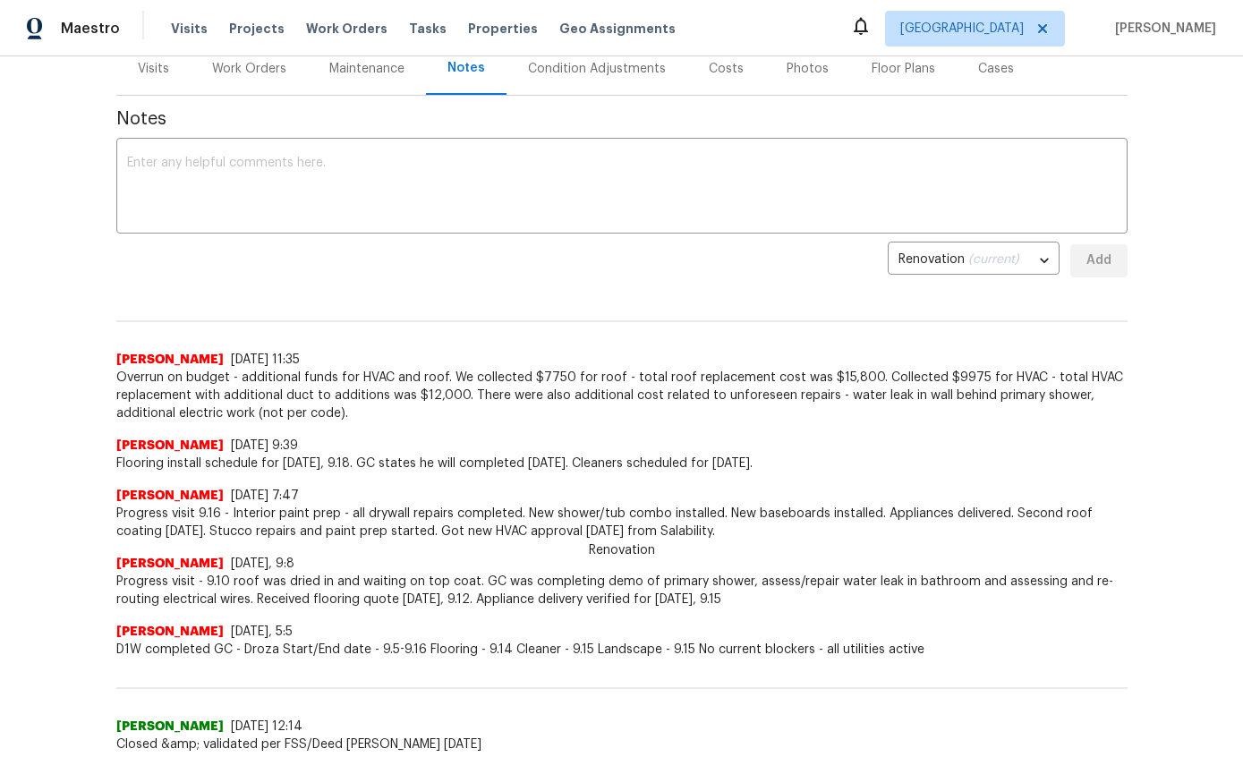
click at [254, 65] on div "Work Orders" at bounding box center [249, 69] width 74 height 18
